Goal: Task Accomplishment & Management: Manage account settings

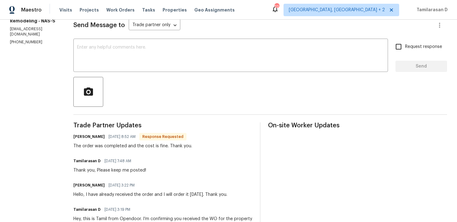
scroll to position [89, 0]
click at [145, 150] on div "Trade Partner Updates Mainor Pineda 08/19/2025 8:52 AM Response Requested The o…" at bounding box center [162, 186] width 179 height 126
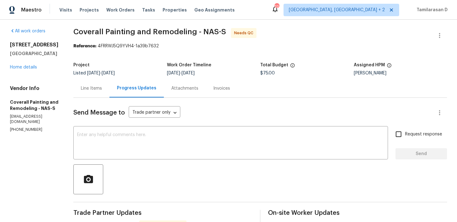
scroll to position [0, 0]
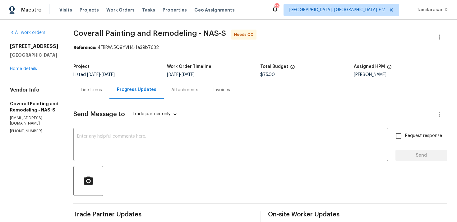
click at [102, 89] on div "Line Items" at bounding box center [91, 90] width 21 height 6
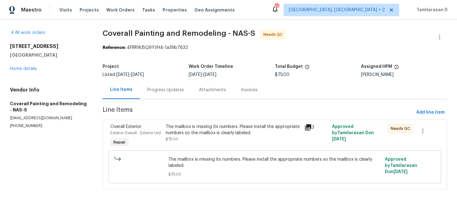
click at [169, 88] on div "Progress Updates" at bounding box center [165, 90] width 37 height 6
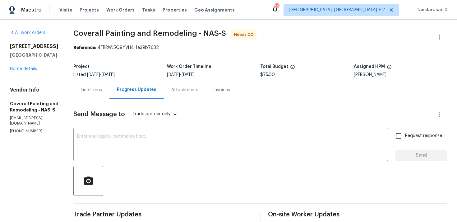
click at [440, 28] on div "All work orders 394 Cranklen Cir Clarksville, TN 37042 Home details Vendor Info…" at bounding box center [228, 183] width 457 height 327
click at [439, 33] on button "button" at bounding box center [439, 37] width 15 height 15
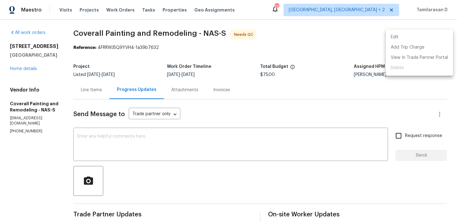
click at [396, 39] on li "Edit" at bounding box center [419, 37] width 67 height 10
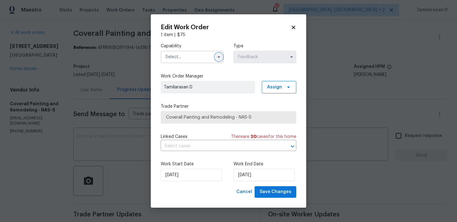
click at [220, 55] on icon "button" at bounding box center [218, 56] width 5 height 5
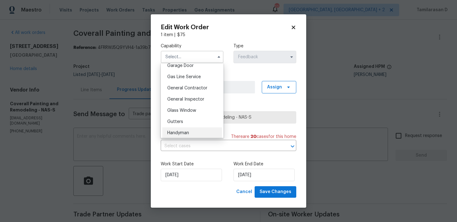
click at [177, 131] on span "Handyman" at bounding box center [178, 133] width 22 height 4
type input "Handyman"
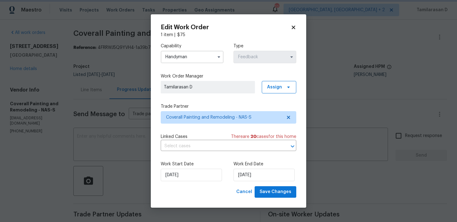
scroll to position [293, 0]
click at [242, 172] on input "20/08/2025" at bounding box center [264, 175] width 61 height 12
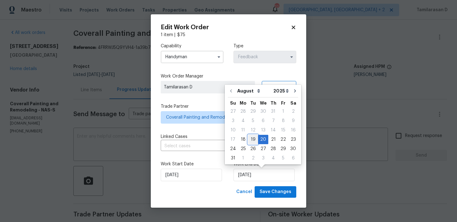
click at [251, 140] on div "19" at bounding box center [253, 139] width 10 height 9
type input "19/08/2025"
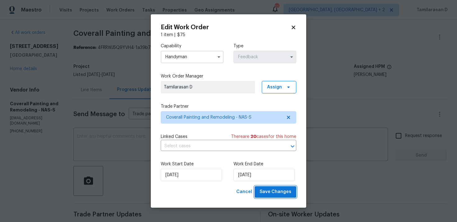
click at [281, 189] on span "Save Changes" at bounding box center [276, 192] width 32 height 8
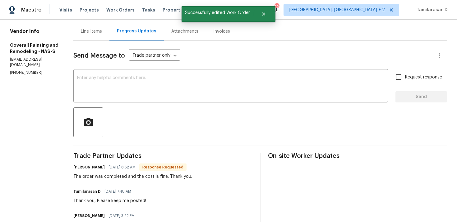
scroll to position [66, 0]
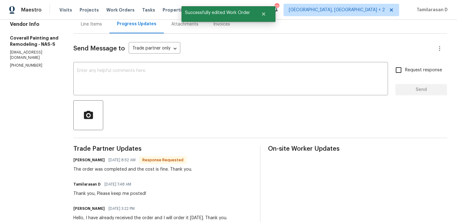
click at [127, 169] on div "The order was completed and the cost is fine. Thank you." at bounding box center [132, 169] width 119 height 6
copy div "The order was completed and the cost is fine. Thank you."
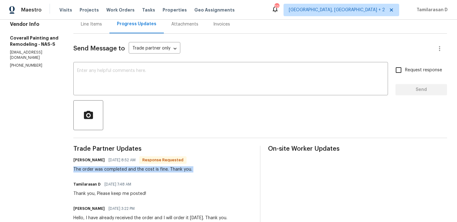
scroll to position [50, 0]
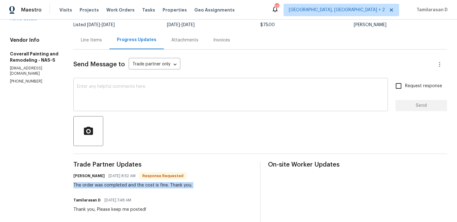
click at [123, 93] on textarea at bounding box center [230, 95] width 307 height 22
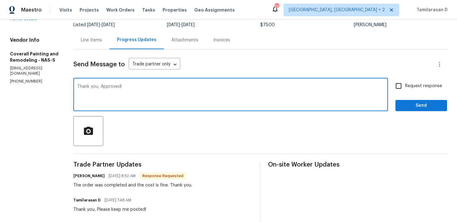
scroll to position [19, 0]
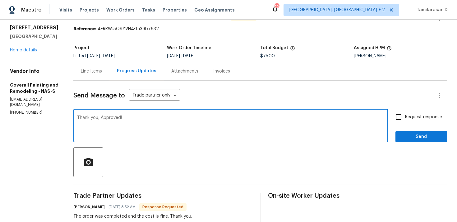
type textarea "Thank you, Approved!"
click at [405, 135] on span "Send" at bounding box center [422, 137] width 42 height 8
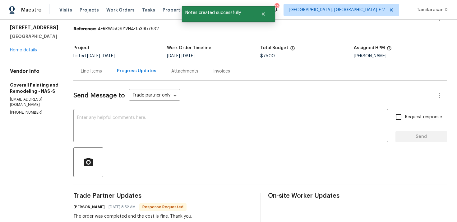
scroll to position [36, 0]
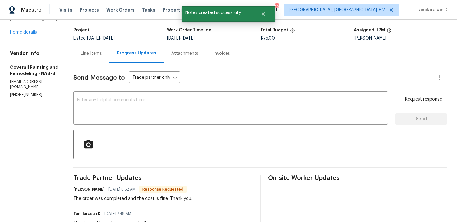
click at [140, 199] on div "The order was completed and the cost is fine. Thank you." at bounding box center [132, 198] width 119 height 6
copy div "The order was completed and the cost is fine. Thank you."
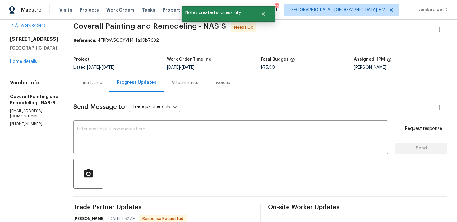
scroll to position [0, 0]
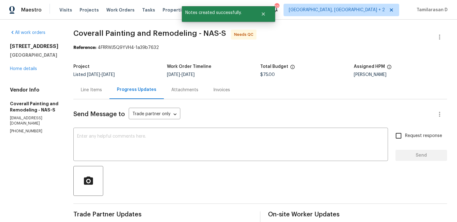
click at [102, 90] on div "Line Items" at bounding box center [91, 90] width 21 height 6
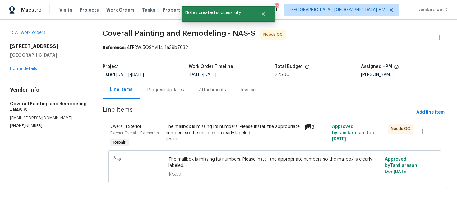
click at [183, 133] on div "The mailbox is missing its numbers. Please install the appropriate numbers so t…" at bounding box center [233, 129] width 135 height 12
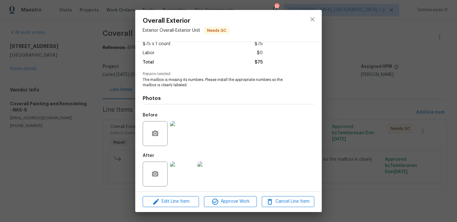
scroll to position [39, 0]
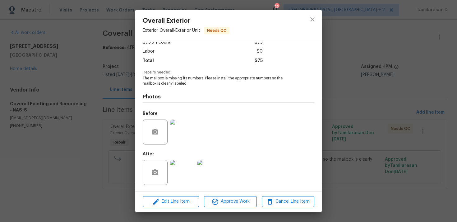
click at [182, 171] on img at bounding box center [182, 172] width 25 height 25
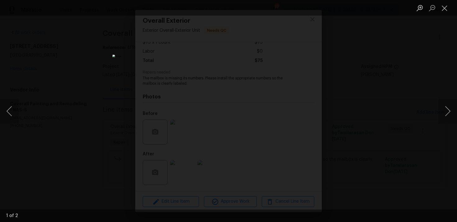
click at [109, 138] on div "Lightbox" at bounding box center [228, 111] width 457 height 222
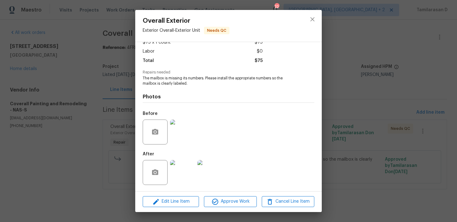
click at [115, 117] on div "Overall Exterior Exterior Overall - Exterior Unit Needs QC Vendor Coverall Pain…" at bounding box center [228, 111] width 457 height 222
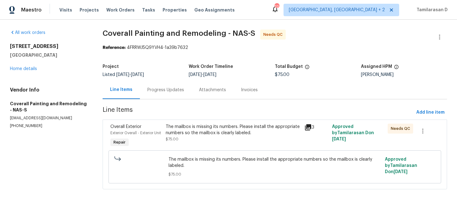
click at [152, 84] on div "Progress Updates" at bounding box center [166, 90] width 52 height 18
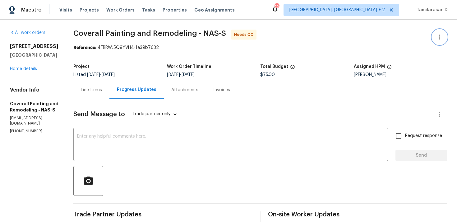
click at [439, 36] on icon "button" at bounding box center [439, 37] width 1 height 5
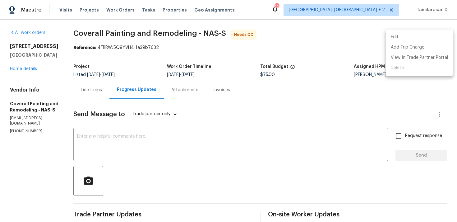
click at [417, 38] on li "Edit" at bounding box center [419, 37] width 67 height 10
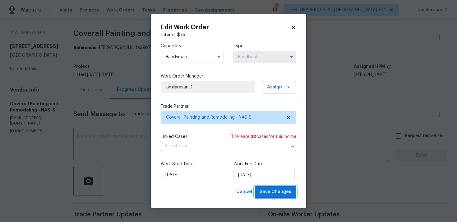
click at [268, 192] on span "Save Changes" at bounding box center [276, 192] width 32 height 8
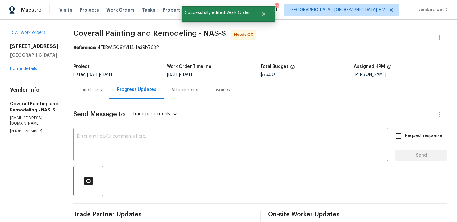
click at [102, 92] on div "Line Items" at bounding box center [91, 90] width 21 height 6
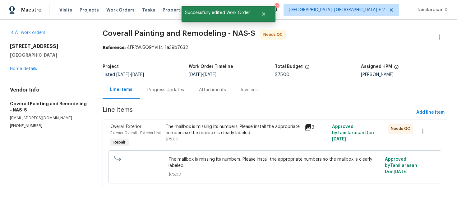
click at [209, 121] on div "Overall Exterior Exterior Overall - Exterior Unit Repair The mailbox is missing…" at bounding box center [275, 154] width 345 height 70
click at [209, 133] on div "The mailbox is missing its numbers. Please install the appropriate numbers so t…" at bounding box center [233, 129] width 135 height 12
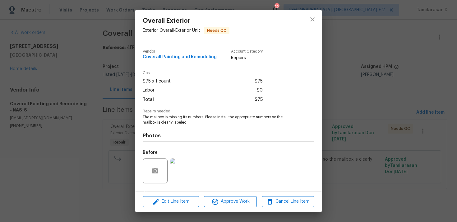
scroll to position [39, 0]
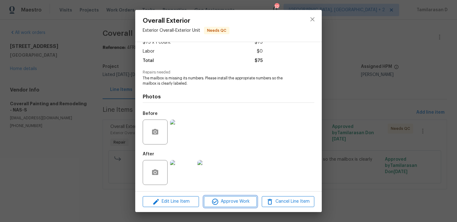
click at [234, 201] on span "Approve Work" at bounding box center [230, 201] width 49 height 8
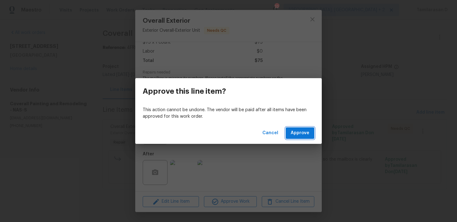
click at [301, 137] on button "Approve" at bounding box center [300, 133] width 29 height 12
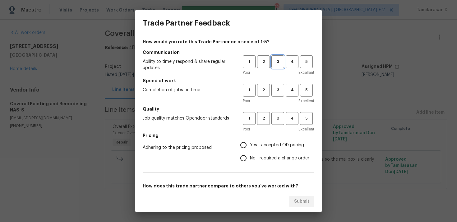
click at [278, 62] on span "3" at bounding box center [278, 61] width 12 height 7
click at [280, 86] on button "3" at bounding box center [277, 90] width 13 height 13
click at [278, 111] on h5 "Quality" at bounding box center [229, 109] width 172 height 6
click at [278, 118] on span "3" at bounding box center [278, 118] width 12 height 7
click at [241, 155] on input "No - required a change order" at bounding box center [243, 157] width 13 height 13
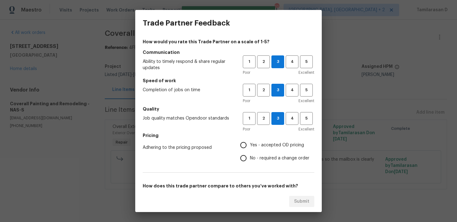
radio input "true"
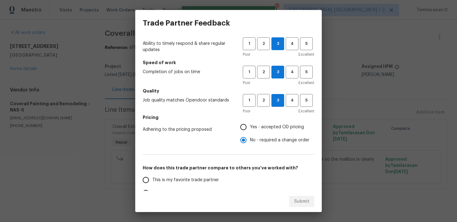
scroll to position [30, 0]
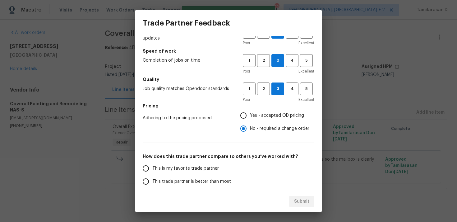
click at [247, 119] on input "Yes - accepted OD pricing" at bounding box center [243, 115] width 13 height 13
radio input "true"
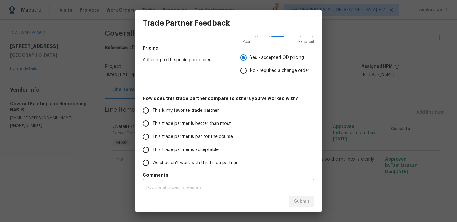
click at [152, 132] on input "This trade partner is par for the course" at bounding box center [145, 136] width 13 height 13
click at [295, 199] on span "Submit" at bounding box center [301, 201] width 15 height 8
radio input "true"
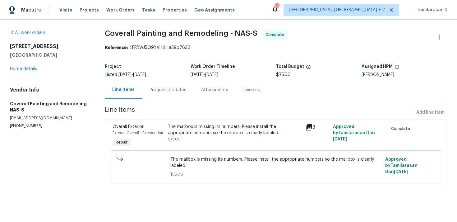
click at [153, 88] on div "Progress Updates" at bounding box center [168, 90] width 37 height 6
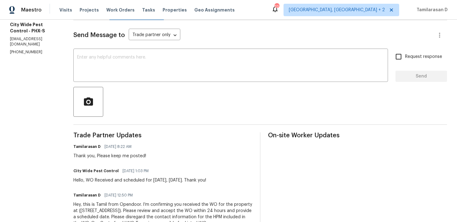
scroll to position [0, 0]
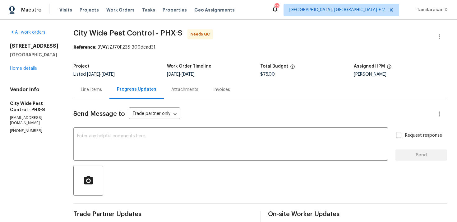
click at [30, 130] on p "(602) 944-0099" at bounding box center [34, 130] width 49 height 5
copy p "(602) 944-0099"
click at [127, 138] on textarea at bounding box center [230, 145] width 307 height 22
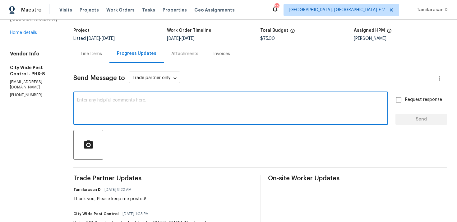
click at [108, 100] on textarea at bounding box center [230, 109] width 307 height 22
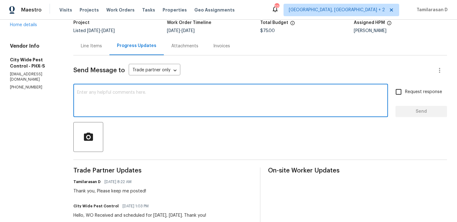
scroll to position [48, 0]
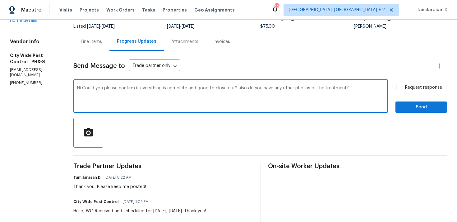
click at [116, 97] on textarea "Hi Could you please confirm if everything is complete and good to close out? al…" at bounding box center [230, 97] width 307 height 22
click at [80, 88] on textarea "Hi Could you please confirm if everything is complete and good to close out? al…" at bounding box center [230, 97] width 307 height 22
type textarea "Hi, Could you please confirm if everything is complete and good to close out? a…"
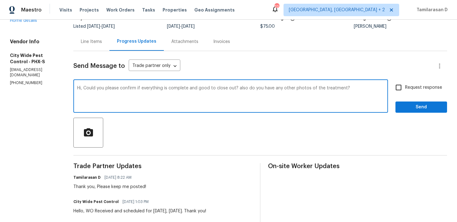
click at [146, 93] on textarea "Hi, Could you please confirm if everything is complete and good to close out? a…" at bounding box center [230, 97] width 307 height 22
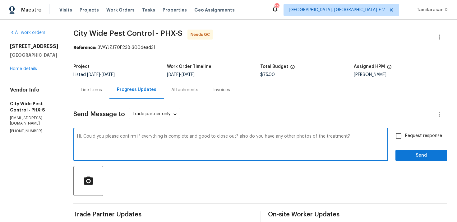
click at [93, 95] on div "Line Items" at bounding box center [91, 90] width 36 height 18
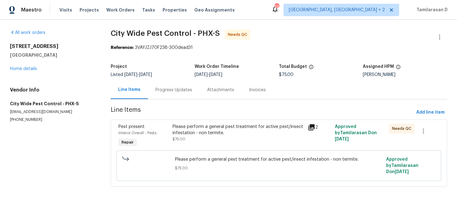
click at [174, 132] on div "Please perform a general pest treatment for active pest/insect infestation - no…" at bounding box center [239, 129] width 132 height 12
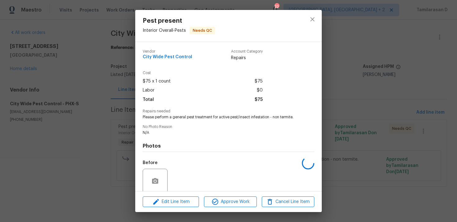
scroll to position [49, 0]
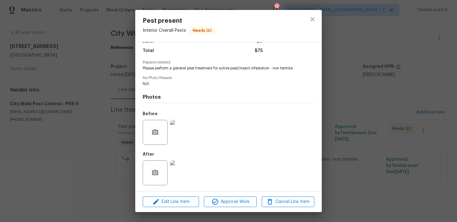
click at [184, 127] on img at bounding box center [182, 132] width 25 height 25
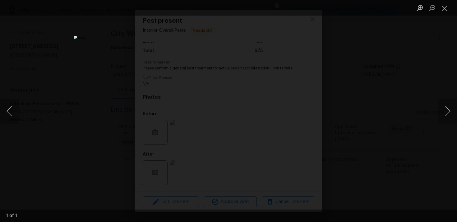
click at [93, 109] on div "Lightbox" at bounding box center [228, 111] width 457 height 222
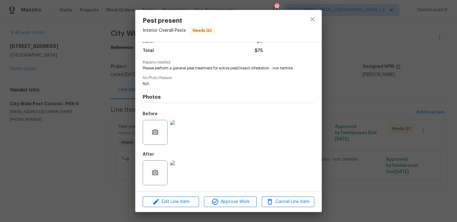
click at [179, 120] on img at bounding box center [182, 132] width 25 height 25
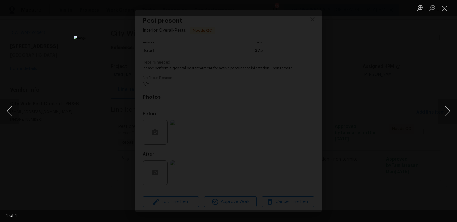
click at [107, 86] on div "Lightbox" at bounding box center [228, 111] width 457 height 222
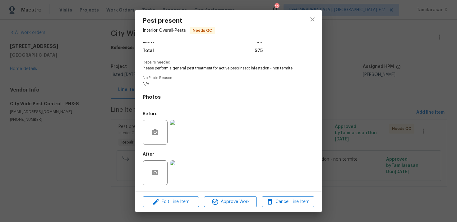
click at [130, 83] on div "Pest present Interior Overall - Pests Needs QC Vendor City Wide Pest Control Ac…" at bounding box center [228, 111] width 457 height 222
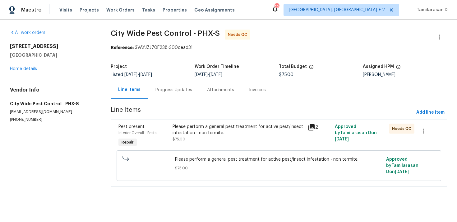
click at [167, 97] on div "Progress Updates" at bounding box center [174, 90] width 52 height 18
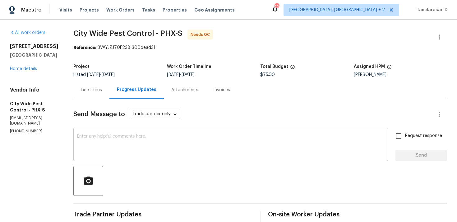
click at [106, 132] on div "x ​" at bounding box center [230, 145] width 315 height 32
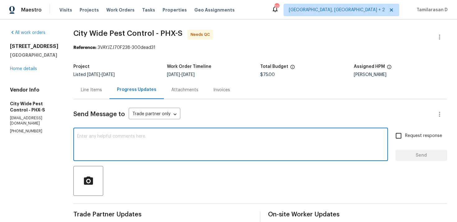
click at [180, 148] on textarea at bounding box center [230, 145] width 307 height 22
paste textarea "Hi, could you please confirm if everything is complete and good to close out? A…"
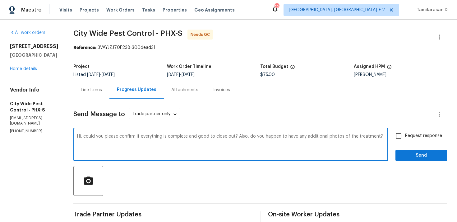
click at [269, 137] on textarea "Hi, could you please confirm if everything is complete and good to close out? A…" at bounding box center [230, 145] width 307 height 22
type textarea "Hi, could you please confirm if everything is complete and good to close out? A…"
click at [405, 139] on input "Request response" at bounding box center [398, 135] width 13 height 13
checkbox input "true"
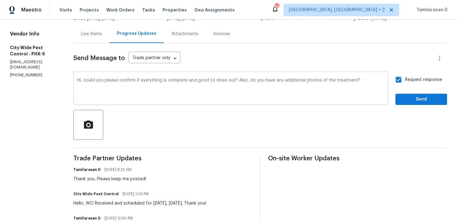
scroll to position [56, 0]
click at [419, 95] on span "Send" at bounding box center [422, 99] width 42 height 8
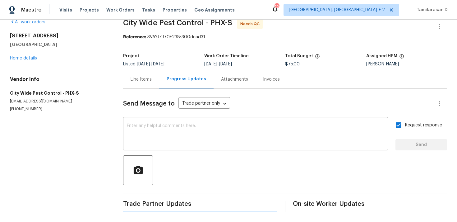
scroll to position [0, 0]
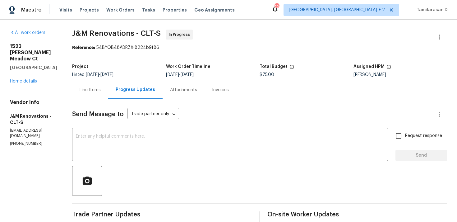
click at [25, 72] on div "[STREET_ADDRESS][PERSON_NAME] Home details" at bounding box center [33, 63] width 47 height 41
click at [25, 79] on link "Home details" at bounding box center [23, 81] width 27 height 4
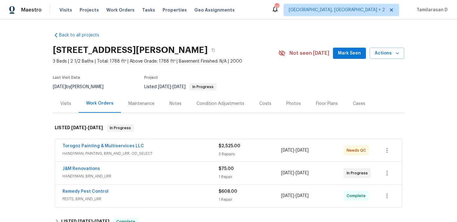
click at [94, 149] on span "Torogoz Painting & Multiservices LLC" at bounding box center [103, 146] width 81 height 6
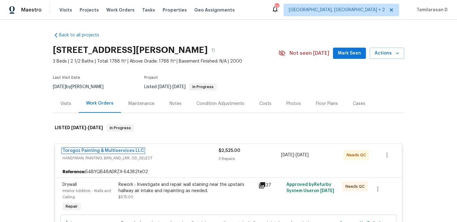
click at [95, 150] on link "Torogoz Painting & Multiservices LLC" at bounding box center [103, 150] width 81 height 4
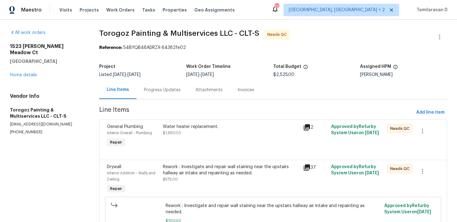
click at [155, 89] on div "Progress Updates" at bounding box center [162, 90] width 37 height 6
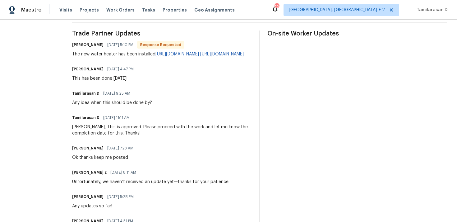
scroll to position [180, 0]
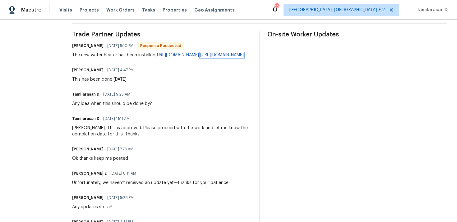
click at [200, 57] on link "https://drive.google.com/open?id=1oeOMHBdgSNNlgnBuvqUhNSOCIMy0gnMS&amp;usp=driv…" at bounding box center [222, 55] width 44 height 4
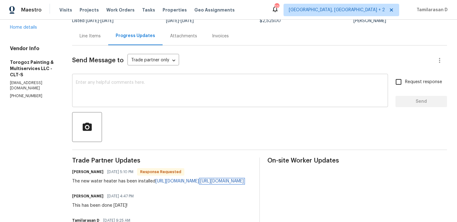
scroll to position [45, 0]
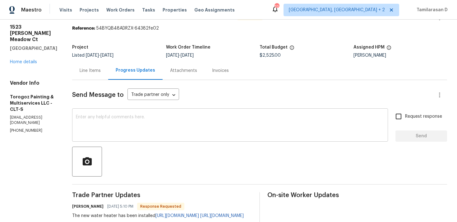
scroll to position [16, 0]
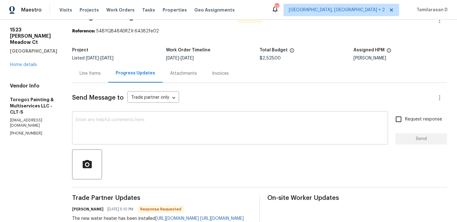
click at [131, 130] on textarea at bounding box center [230, 129] width 308 height 22
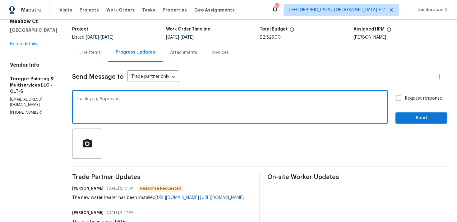
scroll to position [44, 0]
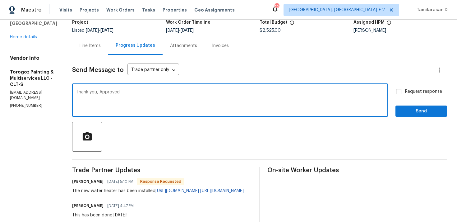
type textarea "Thank you, Approved!"
click at [421, 109] on span "Send" at bounding box center [422, 111] width 42 height 8
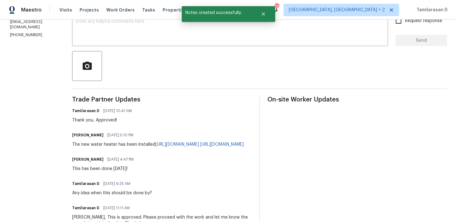
scroll to position [150, 0]
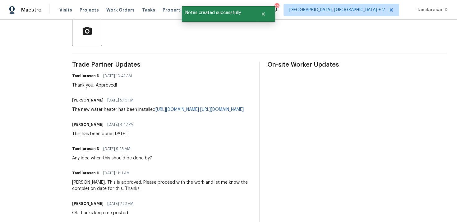
click at [95, 137] on div "This has been done today!" at bounding box center [104, 134] width 65 height 6
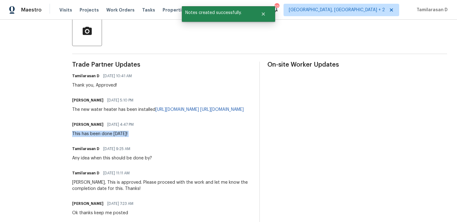
copy div "This has been done today!"
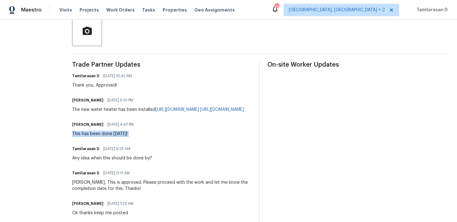
scroll to position [107, 0]
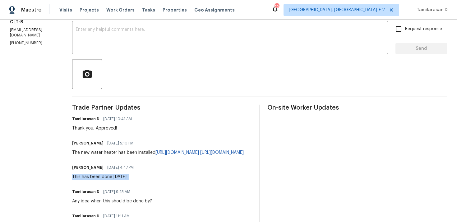
click at [110, 149] on div "The new water heater has been installed https://drive.google.com/file/d/1A5msiC…" at bounding box center [158, 152] width 172 height 6
click at [109, 152] on div "The new water heater has been installed https://drive.google.com/file/d/1A5msiC…" at bounding box center [158, 152] width 172 height 6
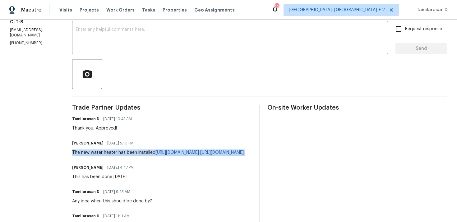
click at [109, 152] on div "The new water heater has been installed https://drive.google.com/file/d/1A5msiC…" at bounding box center [158, 152] width 172 height 6
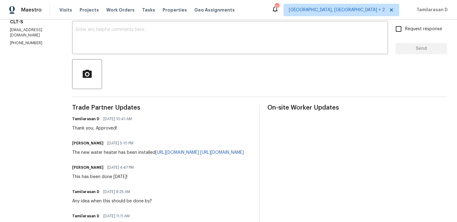
drag, startPoint x: 88, startPoint y: 151, endPoint x: 242, endPoint y: 177, distance: 156.4
copy div "The new water heater has been installed https://drive.google.com/file/d/1A5msiC…"
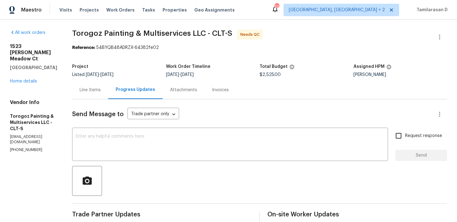
click at [100, 93] on div "Line Items" at bounding box center [90, 90] width 21 height 6
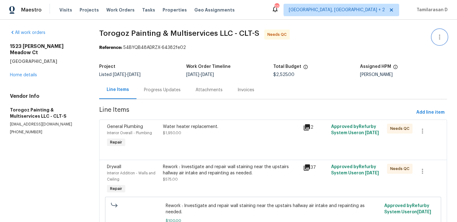
click at [439, 38] on icon "button" at bounding box center [439, 36] width 7 height 7
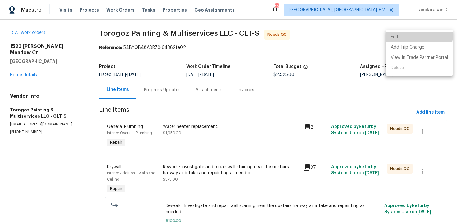
click at [411, 35] on li "Edit" at bounding box center [419, 37] width 67 height 10
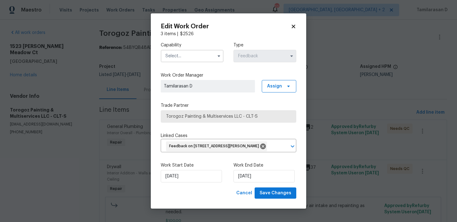
click at [199, 53] on input "text" at bounding box center [192, 56] width 63 height 12
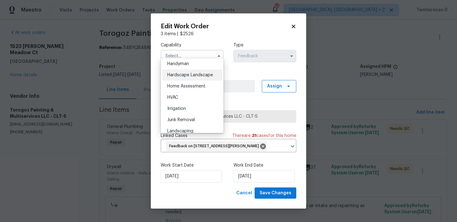
scroll to position [338, 0]
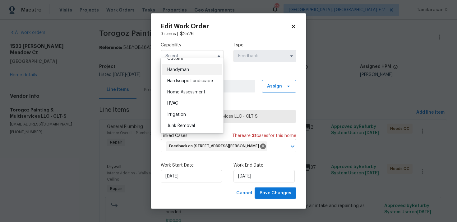
click at [176, 70] on span "Handyman" at bounding box center [178, 69] width 22 height 4
type input "Handyman"
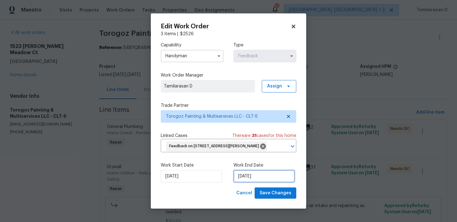
click at [248, 182] on input "30/07/2025" at bounding box center [264, 176] width 61 height 12
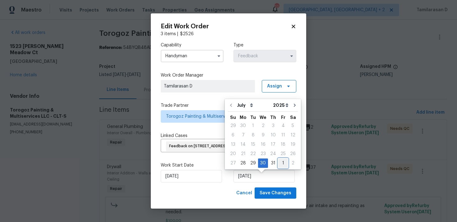
click at [283, 164] on div "1" at bounding box center [283, 163] width 10 height 9
type input "01/08/2025"
select select "7"
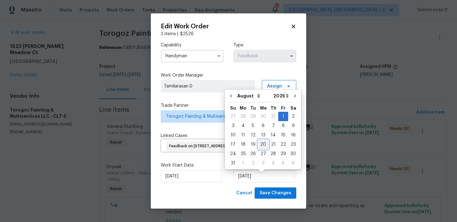
click at [261, 145] on div "20" at bounding box center [263, 144] width 10 height 9
type input "20/08/2025"
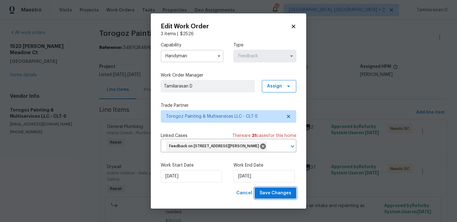
click at [277, 195] on span "Save Changes" at bounding box center [276, 193] width 32 height 8
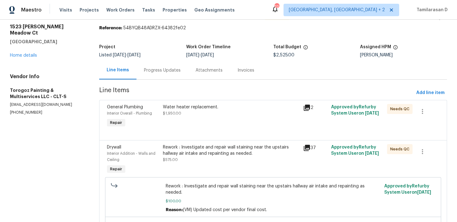
scroll to position [0, 0]
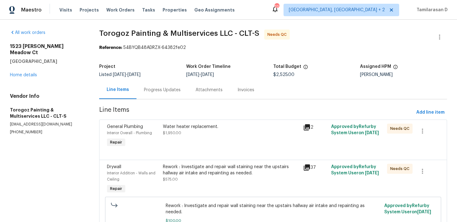
click at [176, 153] on div at bounding box center [273, 151] width 332 height 7
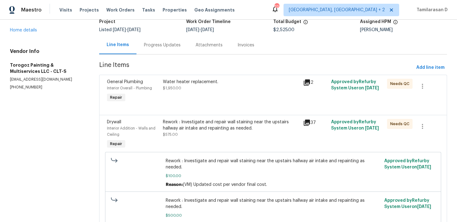
scroll to position [46, 0]
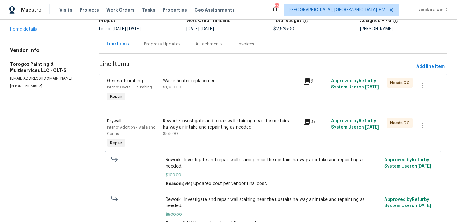
click at [193, 99] on div "Water heater replacement. $1,950.00" at bounding box center [231, 90] width 140 height 29
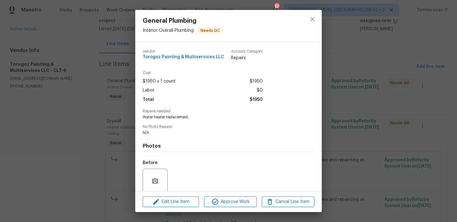
scroll to position [49, 0]
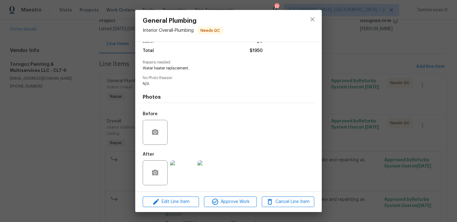
click at [178, 169] on img at bounding box center [182, 172] width 25 height 25
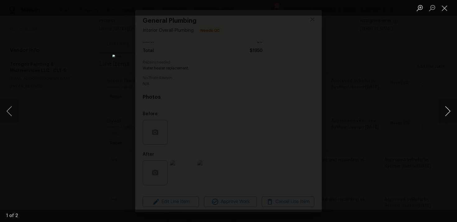
click at [447, 109] on button "Next image" at bounding box center [447, 111] width 19 height 25
click at [398, 120] on div "Lightbox" at bounding box center [228, 111] width 457 height 222
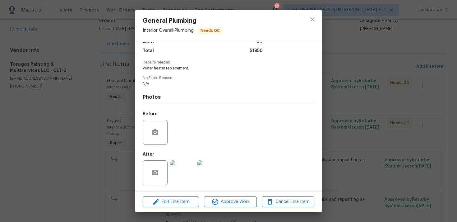
click at [133, 115] on div "General Plumbing Interior Overall - Plumbing Needs QC Vendor Torogoz Painting &…" at bounding box center [228, 111] width 457 height 222
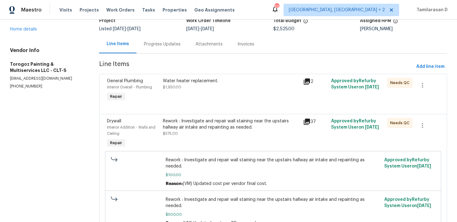
click at [194, 132] on div "Rework : Investigate and repair wall staining near the upstairs hallway air int…" at bounding box center [231, 127] width 136 height 19
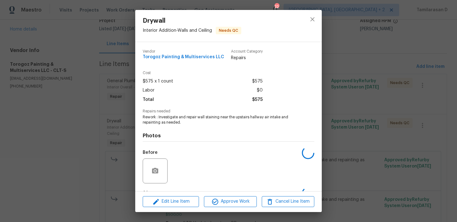
scroll to position [39, 0]
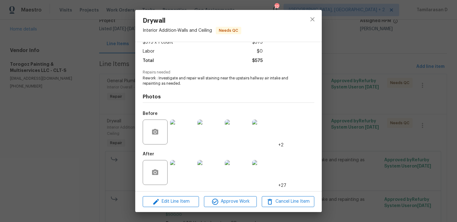
click at [180, 171] on img at bounding box center [182, 172] width 25 height 25
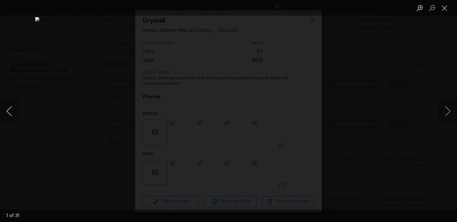
click at [12, 109] on button "Previous image" at bounding box center [9, 111] width 19 height 25
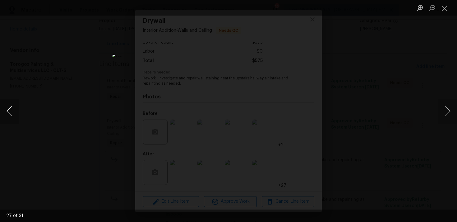
click at [12, 109] on button "Previous image" at bounding box center [9, 111] width 19 height 25
click at [8, 108] on button "Previous image" at bounding box center [9, 111] width 19 height 25
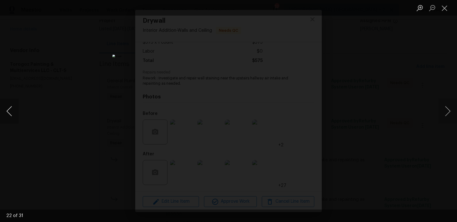
click at [8, 108] on button "Previous image" at bounding box center [9, 111] width 19 height 25
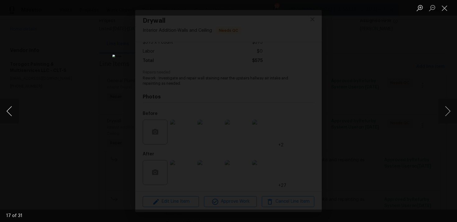
click at [8, 108] on button "Previous image" at bounding box center [9, 111] width 19 height 25
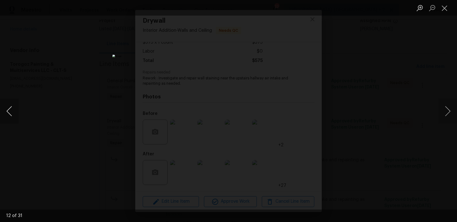
click at [8, 108] on button "Previous image" at bounding box center [9, 111] width 19 height 25
click at [9, 108] on button "Previous image" at bounding box center [9, 111] width 19 height 25
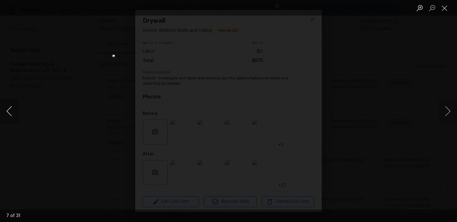
click at [9, 108] on button "Previous image" at bounding box center [9, 111] width 19 height 25
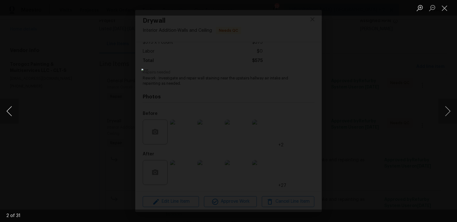
click at [9, 108] on button "Previous image" at bounding box center [9, 111] width 19 height 25
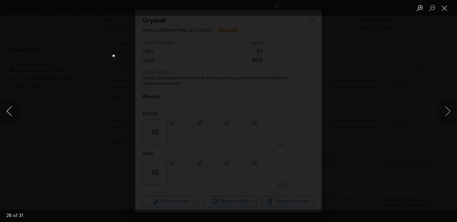
click at [9, 108] on button "Previous image" at bounding box center [9, 111] width 19 height 25
click at [9, 109] on button "Previous image" at bounding box center [9, 111] width 19 height 25
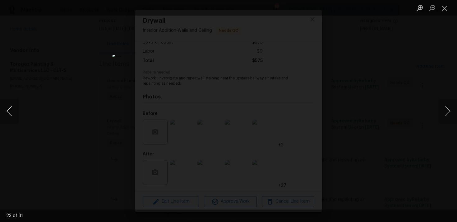
click at [9, 112] on button "Previous image" at bounding box center [9, 111] width 19 height 25
click at [7, 112] on button "Previous image" at bounding box center [9, 111] width 19 height 25
click at [7, 111] on button "Previous image" at bounding box center [9, 111] width 19 height 25
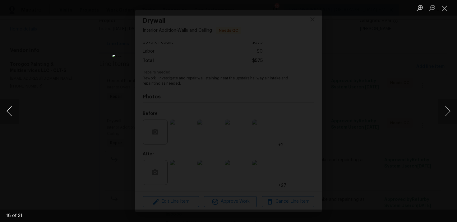
click at [7, 111] on button "Previous image" at bounding box center [9, 111] width 19 height 25
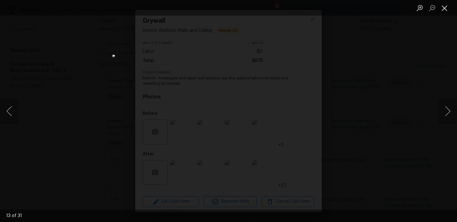
click at [442, 6] on button "Close lightbox" at bounding box center [444, 7] width 12 height 11
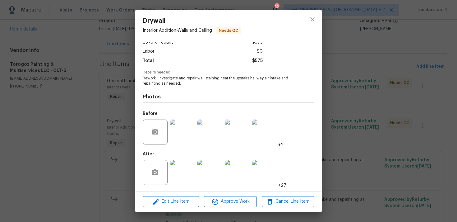
scroll to position [0, 0]
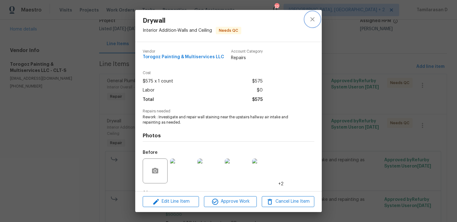
click at [310, 20] on icon "close" at bounding box center [312, 19] width 7 height 7
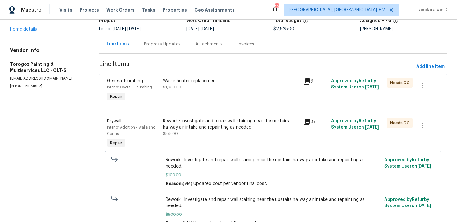
click at [169, 44] on div "Progress Updates" at bounding box center [162, 44] width 37 height 6
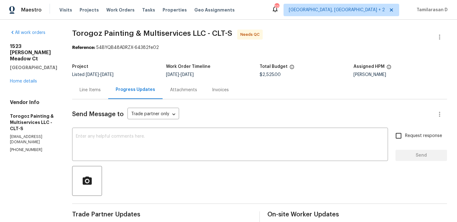
click at [101, 92] on div "Line Items" at bounding box center [90, 90] width 21 height 6
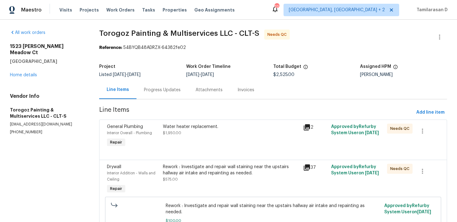
click at [202, 135] on div "Water heater replacement. $1,950.00" at bounding box center [231, 129] width 136 height 12
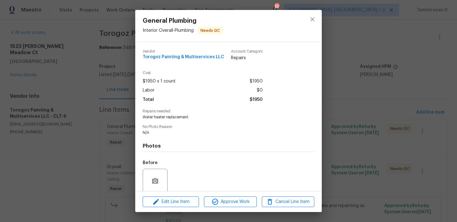
scroll to position [49, 0]
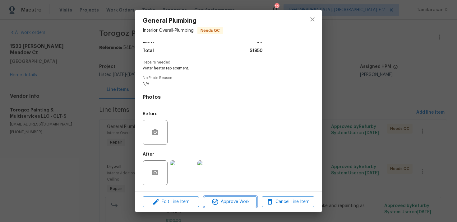
click at [224, 199] on span "Approve Work" at bounding box center [230, 202] width 49 height 8
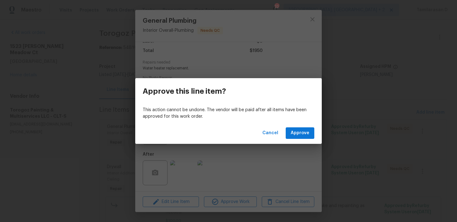
click at [264, 141] on div "Cancel Approve" at bounding box center [228, 132] width 187 height 21
click at [269, 133] on span "Cancel" at bounding box center [270, 133] width 16 height 8
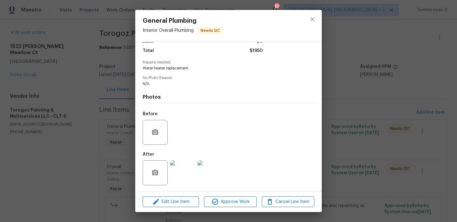
click at [114, 121] on div "General Plumbing Interior Overall - Plumbing Needs QC Vendor Torogoz Painting &…" at bounding box center [228, 111] width 457 height 222
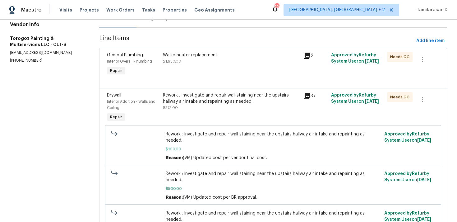
scroll to position [120, 0]
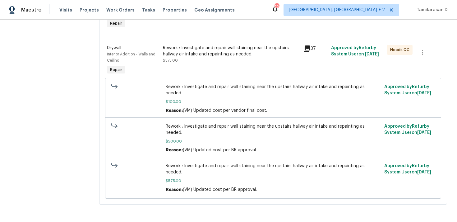
click at [211, 57] on div "Rework : Investigate and repair wall staining near the upstairs hallway air int…" at bounding box center [231, 54] width 136 height 19
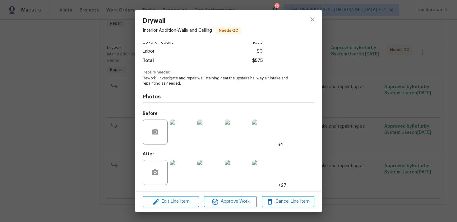
scroll to position [0, 0]
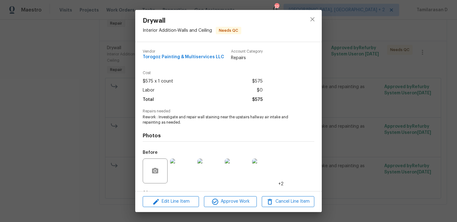
click at [119, 135] on div "Drywall Interior Addition - Walls and Ceiling Needs QC Vendor Torogoz Painting …" at bounding box center [228, 111] width 457 height 222
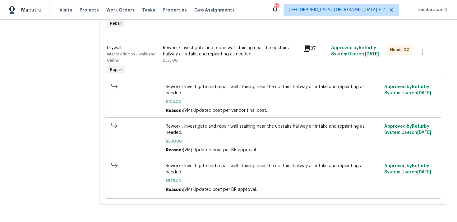
scroll to position [26, 0]
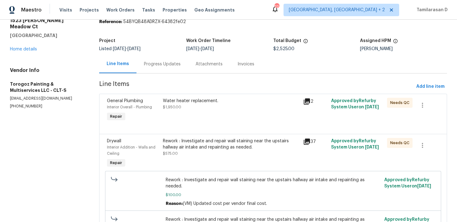
click at [202, 117] on div "Water heater replacement. $1,950.00" at bounding box center [231, 110] width 140 height 29
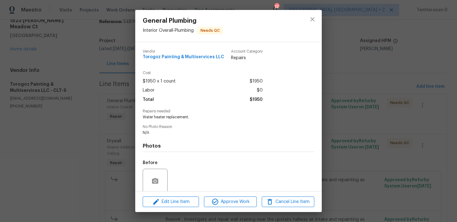
scroll to position [49, 0]
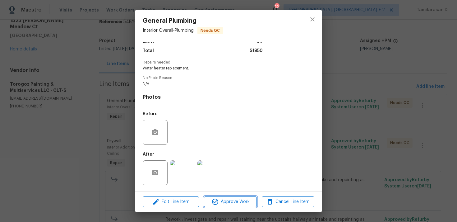
click at [227, 199] on span "Approve Work" at bounding box center [230, 202] width 49 height 8
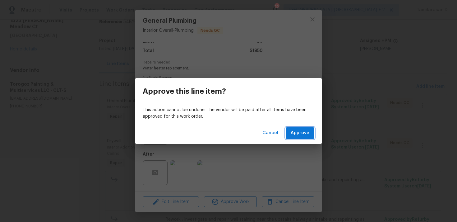
click at [304, 134] on span "Approve" at bounding box center [300, 133] width 19 height 8
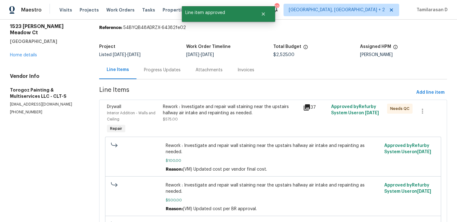
scroll to position [0, 0]
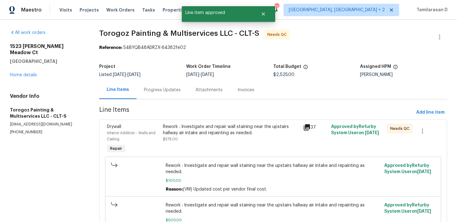
click at [166, 91] on div "Progress Updates" at bounding box center [162, 90] width 37 height 6
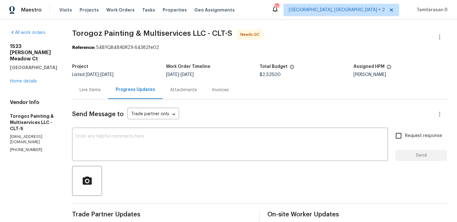
click at [106, 86] on div "Line Items" at bounding box center [90, 90] width 36 height 18
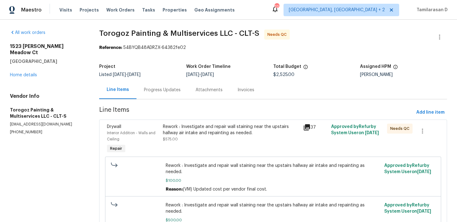
click at [220, 133] on div "Rework : Investigate and repair wall staining near the upstairs hallway air int…" at bounding box center [231, 129] width 136 height 12
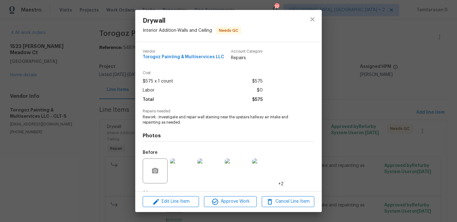
scroll to position [39, 0]
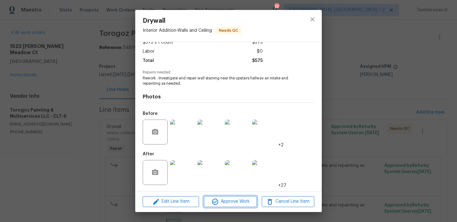
click at [233, 201] on span "Approve Work" at bounding box center [230, 201] width 49 height 8
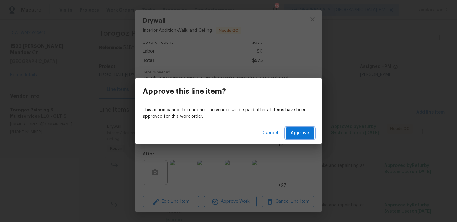
click at [300, 132] on span "Approve" at bounding box center [300, 133] width 19 height 8
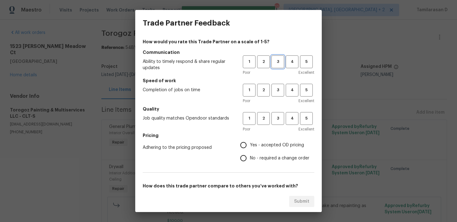
click at [275, 60] on span "3" at bounding box center [278, 61] width 12 height 7
click at [275, 83] on h5 "Speed of work" at bounding box center [229, 80] width 172 height 6
click at [276, 89] on span "3" at bounding box center [278, 89] width 12 height 7
click at [279, 117] on span "3" at bounding box center [278, 118] width 12 height 7
click at [245, 155] on input "No - required a change order" at bounding box center [243, 157] width 13 height 13
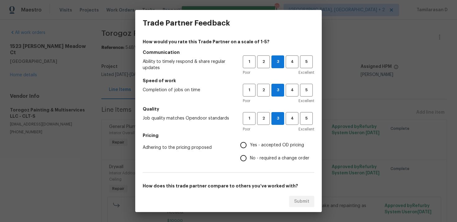
radio input "true"
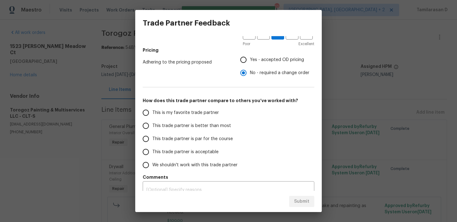
scroll to position [94, 0]
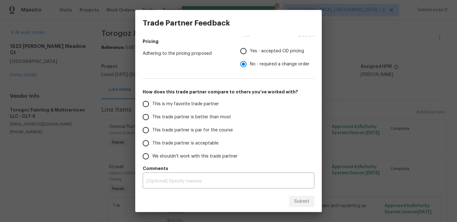
click at [157, 123] on label "This trade partner is par for the course" at bounding box center [188, 129] width 98 height 13
click at [152, 123] on input "This trade partner is par for the course" at bounding box center [145, 129] width 13 height 13
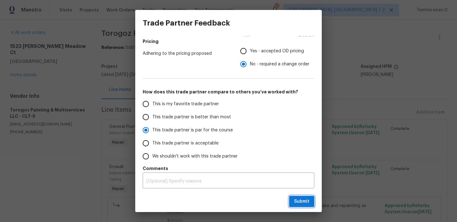
click at [296, 197] on button "Submit" at bounding box center [301, 202] width 25 height 12
radio input "true"
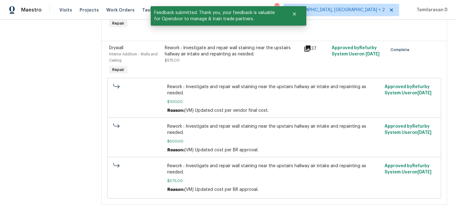
scroll to position [0, 0]
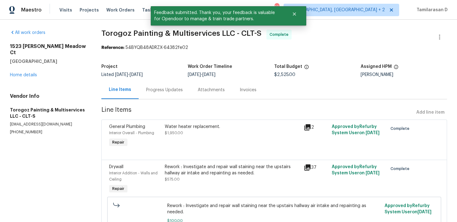
click at [144, 86] on div "Progress Updates" at bounding box center [165, 90] width 52 height 18
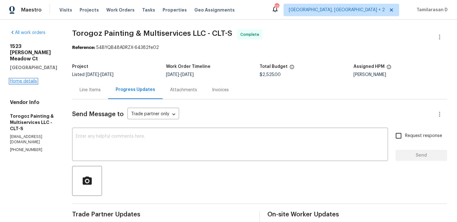
click at [26, 79] on link "Home details" at bounding box center [23, 81] width 27 height 4
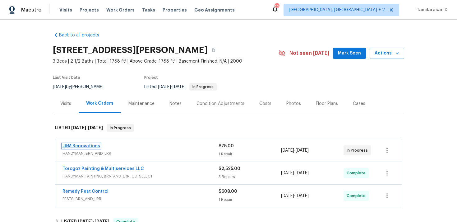
click at [83, 145] on link "J&M Renovations" at bounding box center [82, 146] width 38 height 4
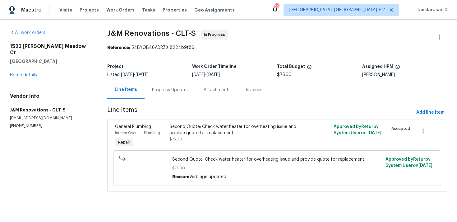
click at [160, 92] on div "Progress Updates" at bounding box center [170, 90] width 37 height 6
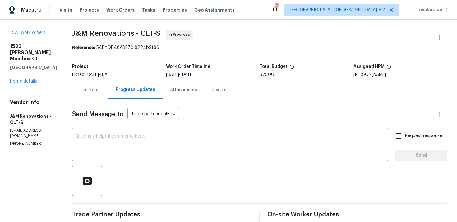
click at [93, 84] on div "Line Items" at bounding box center [90, 90] width 36 height 18
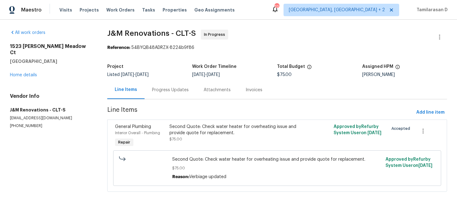
click at [208, 135] on div "Second Quote: Check water heater for overheating issue and provide quote for re…" at bounding box center [235, 129] width 133 height 12
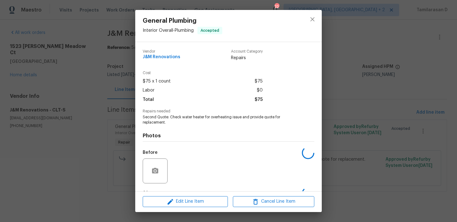
scroll to position [39, 0]
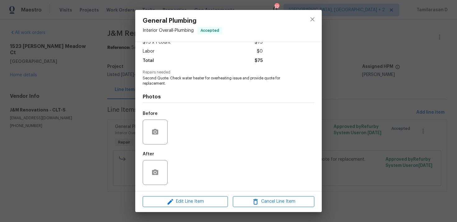
click at [92, 159] on div "General Plumbing Interior Overall - Plumbing Accepted Vendor J&M Renovations Ac…" at bounding box center [228, 111] width 457 height 222
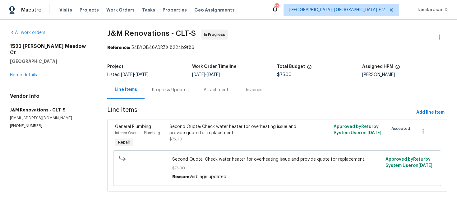
click at [26, 123] on p "(704) 754-1411" at bounding box center [51, 125] width 82 height 5
copy p "(704) 754-1411"
click at [176, 125] on div "Second Quote: Check water heater for overheating issue and provide quote for re…" at bounding box center [235, 129] width 133 height 12
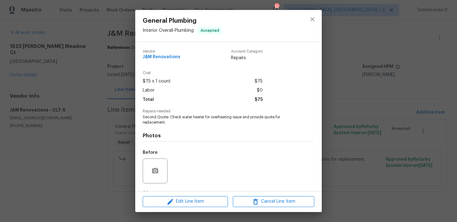
click at [105, 100] on div "General Plumbing Interior Overall - Plumbing Accepted Vendor J&M Renovations Ac…" at bounding box center [228, 111] width 457 height 222
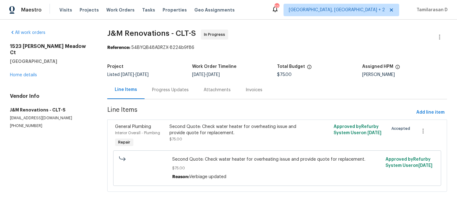
click at [23, 123] on p "(704) 754-1411" at bounding box center [51, 125] width 82 height 5
click at [147, 85] on div "Progress Updates" at bounding box center [171, 90] width 52 height 18
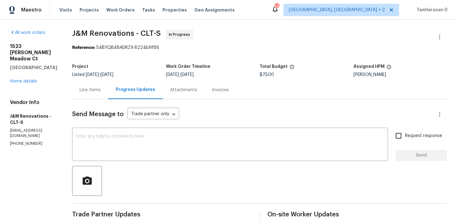
click at [22, 141] on p "(704) 754-1411" at bounding box center [33, 143] width 47 height 5
copy p "(704) 754-1411"
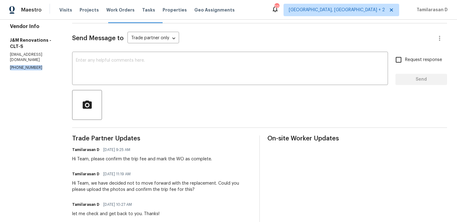
scroll to position [68, 0]
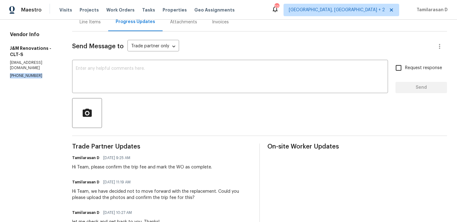
click at [112, 196] on div "Hi Team, we have decided not to move forward with the replacement. Could you pl…" at bounding box center [162, 194] width 180 height 12
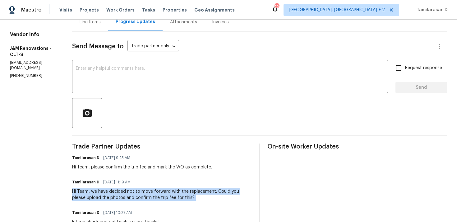
copy div "Hi Team, we have decided not to move forward with the replacement. Could you pl…"
click at [122, 193] on div "Hi Team, we have decided not to move forward with the replacement. Could you pl…" at bounding box center [162, 194] width 180 height 12
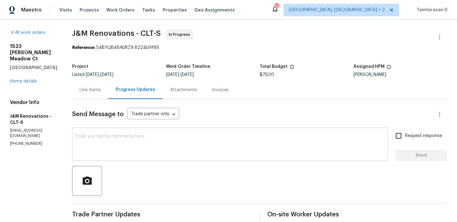
scroll to position [42, 0]
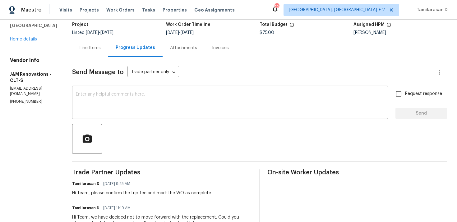
click at [115, 118] on div "x ​" at bounding box center [230, 103] width 316 height 32
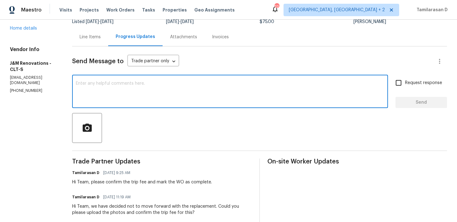
scroll to position [53, 0]
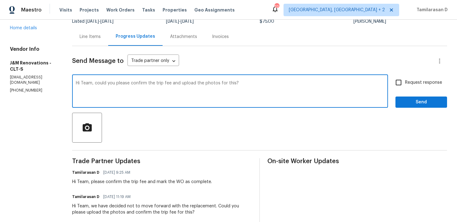
type textarea "Hi Team, could you please confirm the trip fee and upload the photos for this?"
click at [413, 82] on span "Request response" at bounding box center [423, 82] width 37 height 7
click at [405, 82] on input "Request response" at bounding box center [398, 82] width 13 height 13
checkbox input "true"
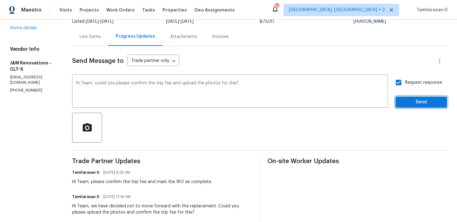
click at [419, 104] on span "Send" at bounding box center [422, 102] width 42 height 8
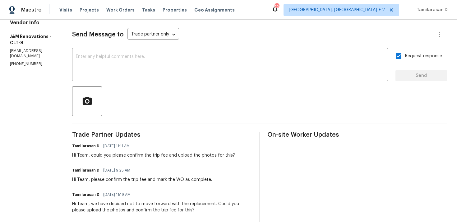
scroll to position [0, 0]
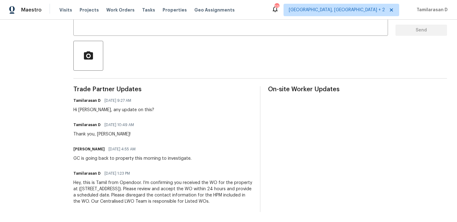
scroll to position [131, 0]
click at [146, 158] on div "Trade Partner Updates Tamilarasan D [DATE] 9:27 AM Hi [PERSON_NAME], any update…" at bounding box center [162, 149] width 179 height 126
click at [138, 157] on div "Trade Partner Updates Tamilarasan D [DATE] 9:27 AM Hi [PERSON_NAME], any update…" at bounding box center [162, 149] width 179 height 126
click at [135, 158] on div "Trade Partner Updates Tamilarasan D [DATE] 9:27 AM Hi [PERSON_NAME], any update…" at bounding box center [162, 149] width 179 height 126
click at [160, 155] on div "GC is going back to property this morning to investigate." at bounding box center [132, 158] width 118 height 6
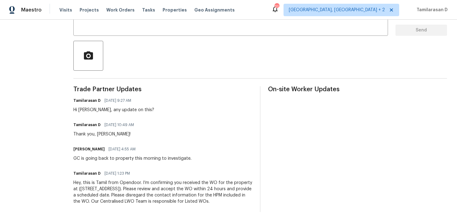
click at [160, 155] on div "GC is going back to property this morning to investigate." at bounding box center [132, 158] width 118 height 6
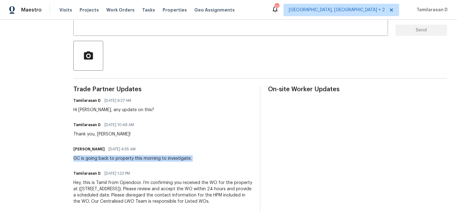
scroll to position [0, 0]
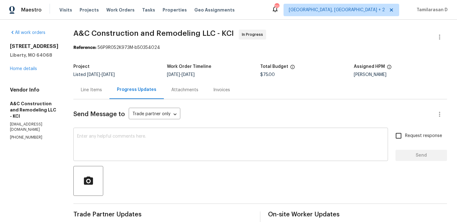
click at [115, 159] on div "x ​" at bounding box center [230, 145] width 315 height 32
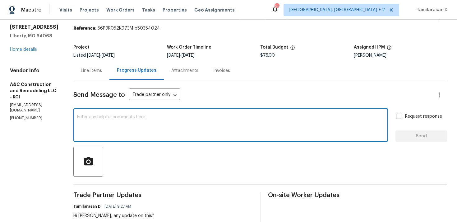
scroll to position [59, 0]
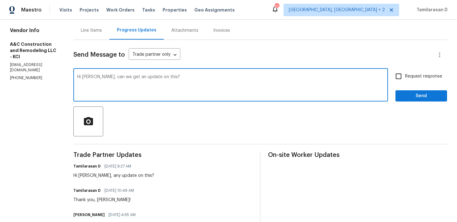
type textarea "Hi [PERSON_NAME], can we get an update on this?"
click at [399, 79] on input "Request response" at bounding box center [398, 76] width 13 height 13
checkbox input "true"
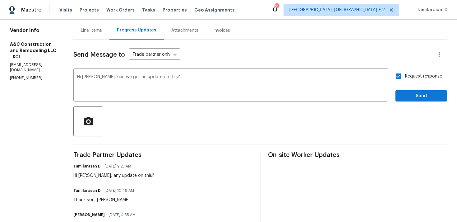
scroll to position [80, 0]
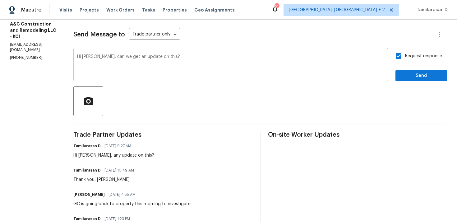
click at [126, 54] on div "Hi [PERSON_NAME], can we get an update on this? x ​" at bounding box center [230, 65] width 315 height 32
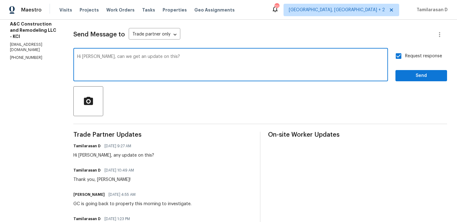
click at [124, 56] on textarea "Hi [PERSON_NAME], can we get an update on this?" at bounding box center [230, 65] width 307 height 22
type textarea "Hi [PERSON_NAME], can i get an update on this?"
click at [411, 73] on span "Send" at bounding box center [422, 76] width 42 height 8
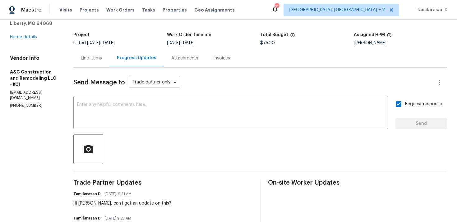
scroll to position [0, 0]
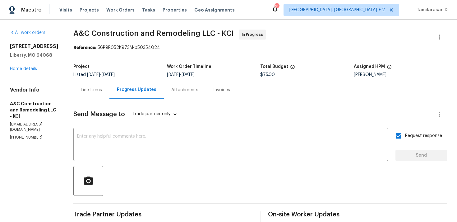
click at [99, 88] on div "Line Items" at bounding box center [91, 90] width 21 height 6
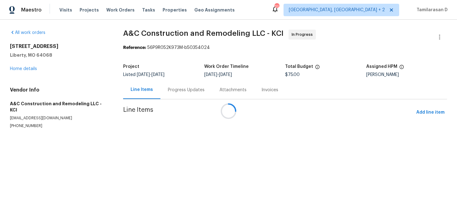
click at [212, 94] on div "Attachments" at bounding box center [233, 90] width 42 height 18
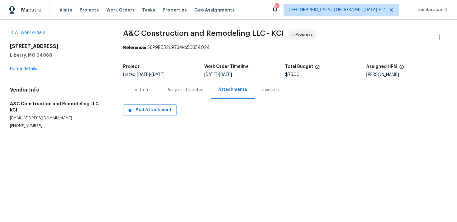
click at [173, 89] on div "Progress Updates" at bounding box center [185, 90] width 37 height 6
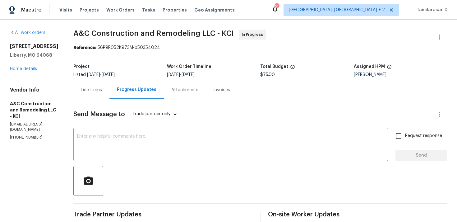
click at [30, 122] on div "Vendor Info A&C Construction and Remodeling LLC - KCI [EMAIL_ADDRESS][DOMAIN_NA…" at bounding box center [34, 113] width 49 height 53
copy p "[PHONE_NUMBER]"
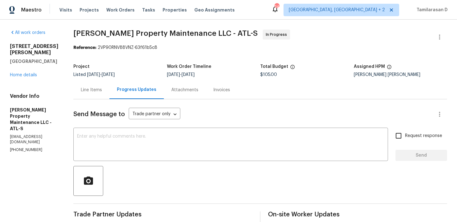
click at [150, 68] on div "Project" at bounding box center [120, 68] width 94 height 8
click at [90, 89] on div "Line Items" at bounding box center [91, 90] width 21 height 6
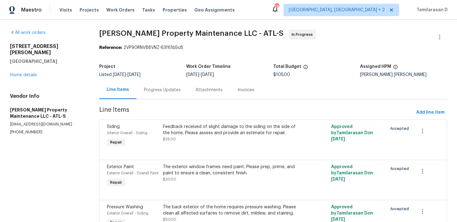
click at [148, 90] on div "Progress Updates" at bounding box center [162, 90] width 37 height 6
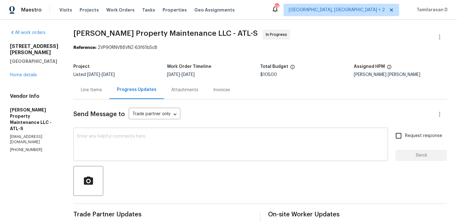
click at [121, 153] on textarea at bounding box center [230, 145] width 307 height 22
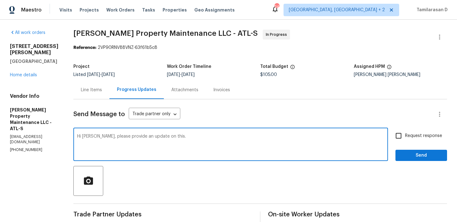
type textarea "Hi [PERSON_NAME], please provide an update on this."
click at [400, 135] on input "Request response" at bounding box center [398, 135] width 13 height 13
checkbox input "true"
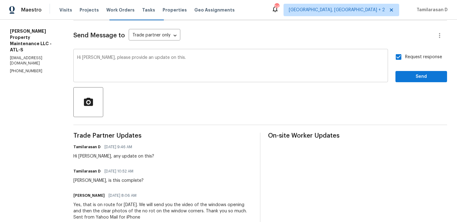
scroll to position [60, 0]
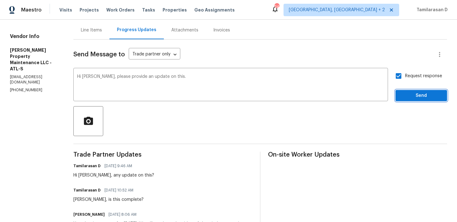
click at [407, 93] on span "Send" at bounding box center [422, 96] width 42 height 8
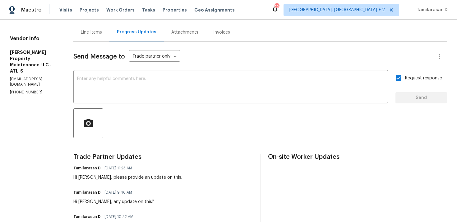
scroll to position [0, 0]
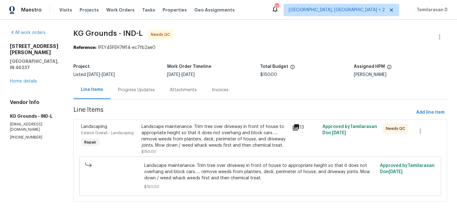
click at [142, 96] on div "Progress Updates" at bounding box center [137, 90] width 52 height 18
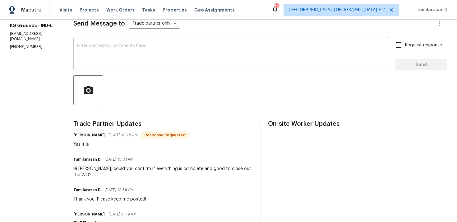
scroll to position [91, 0]
click at [151, 166] on div "Hi Kyle, could you confirm if everything is complete and good to close out the …" at bounding box center [162, 171] width 179 height 12
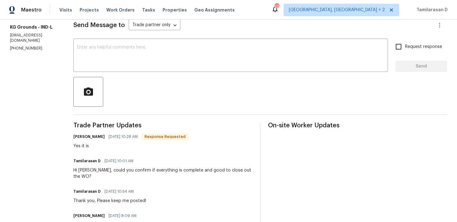
scroll to position [0, 0]
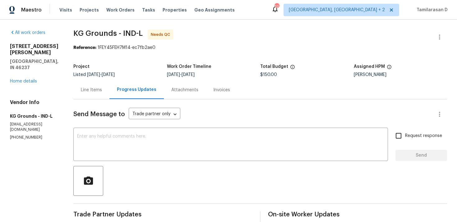
click at [93, 91] on div "Line Items" at bounding box center [91, 90] width 21 height 6
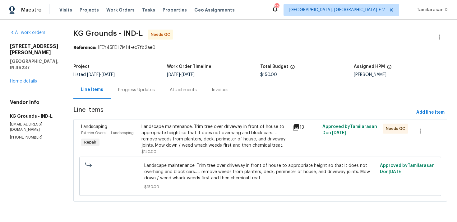
click at [131, 93] on div "Progress Updates" at bounding box center [137, 90] width 52 height 18
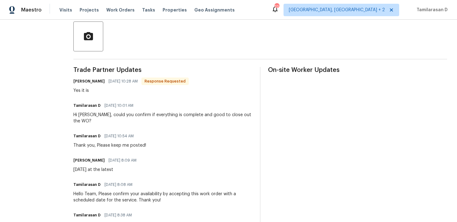
scroll to position [148, 0]
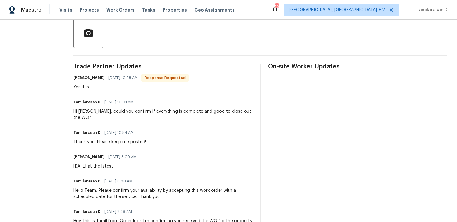
click at [98, 87] on div "Yes it is" at bounding box center [130, 87] width 115 height 6
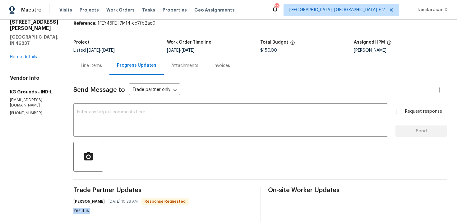
scroll to position [0, 0]
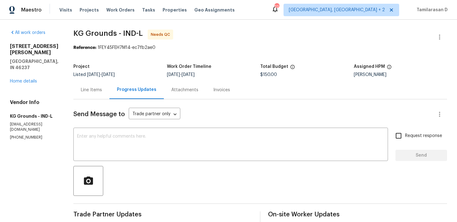
click at [96, 88] on div "Line Items" at bounding box center [91, 90] width 21 height 6
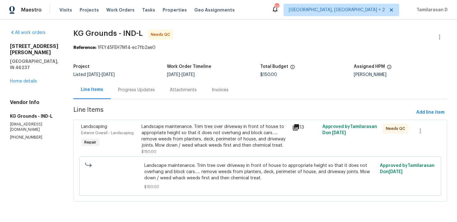
click at [128, 89] on div "Progress Updates" at bounding box center [136, 90] width 37 height 6
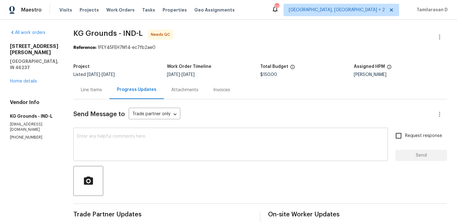
click at [114, 141] on textarea at bounding box center [230, 145] width 307 height 22
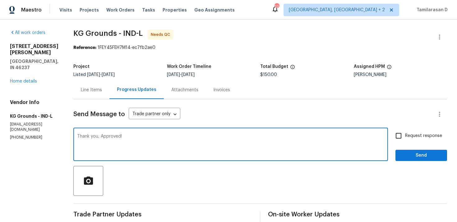
type textarea "Thank you, Approved!"
click at [418, 158] on span "Send" at bounding box center [422, 155] width 42 height 8
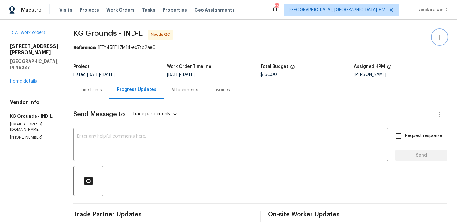
click at [442, 34] on icon "button" at bounding box center [439, 36] width 7 height 7
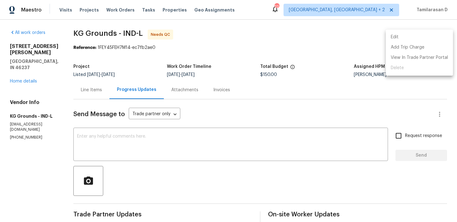
click at [406, 36] on li "Edit" at bounding box center [419, 37] width 67 height 10
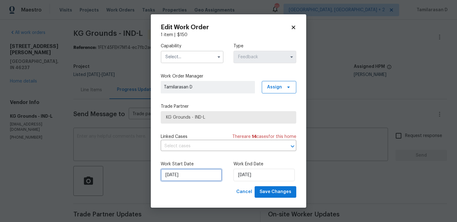
click at [187, 177] on input "14/08/2025" at bounding box center [191, 175] width 61 height 12
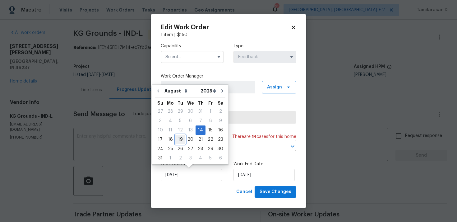
click at [179, 136] on div "19" at bounding box center [180, 139] width 10 height 9
type input "19/08/2025"
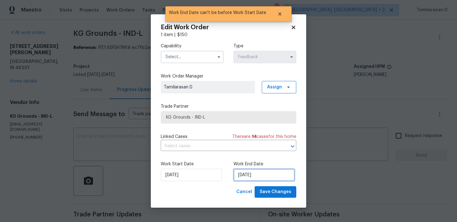
click at [247, 175] on input "19/08/2025" at bounding box center [264, 175] width 61 height 12
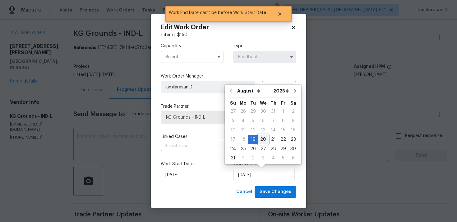
click at [260, 141] on div "20" at bounding box center [263, 139] width 10 height 9
type input "[DATE]"
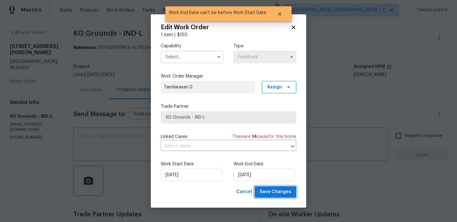
click at [268, 192] on span "Save Changes" at bounding box center [276, 192] width 32 height 8
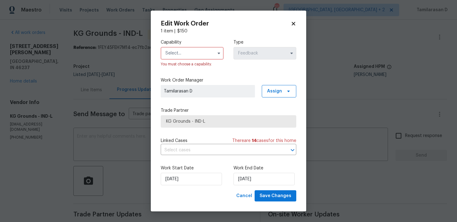
click at [180, 52] on input "text" at bounding box center [192, 53] width 63 height 12
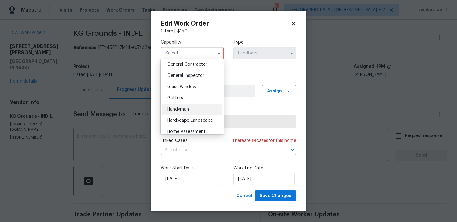
scroll to position [308, 0]
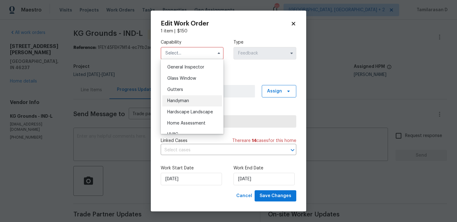
click at [174, 100] on span "Handyman" at bounding box center [178, 101] width 22 height 4
type input "Handyman"
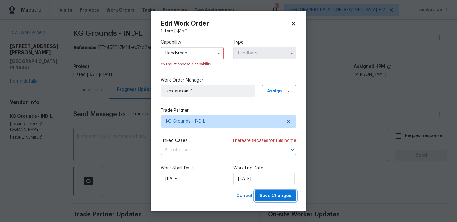
click at [274, 200] on button "Save Changes" at bounding box center [276, 196] width 42 height 12
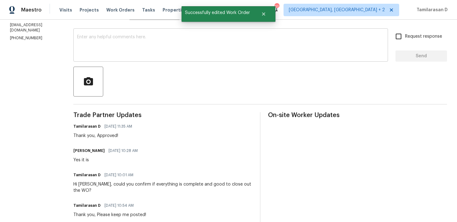
scroll to position [0, 0]
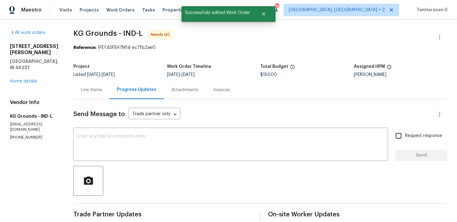
click at [88, 87] on div "Line Items" at bounding box center [91, 90] width 21 height 6
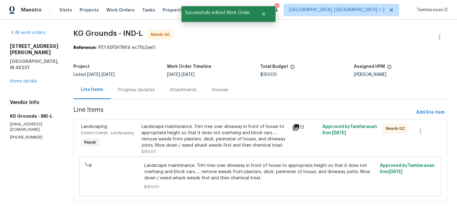
click at [136, 93] on div "Progress Updates" at bounding box center [136, 90] width 37 height 6
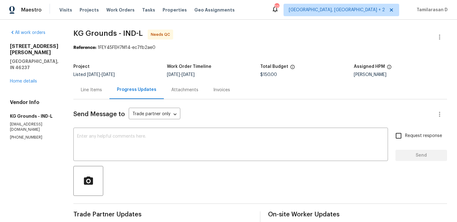
click at [99, 90] on div "Line Items" at bounding box center [91, 90] width 21 height 6
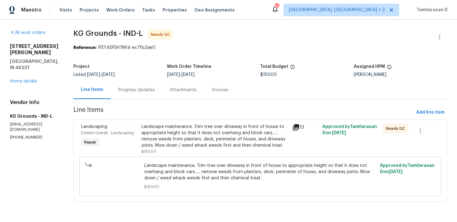
click at [134, 93] on div "Progress Updates" at bounding box center [137, 90] width 52 height 18
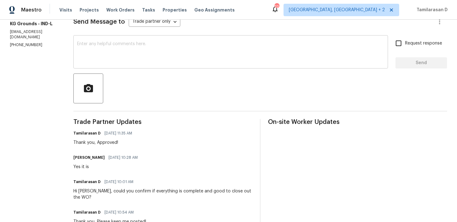
scroll to position [33, 0]
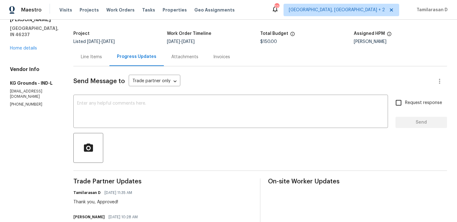
click at [92, 58] on div "Line Items" at bounding box center [91, 57] width 21 height 6
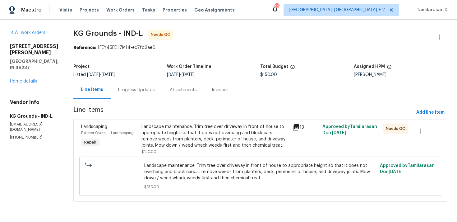
click at [166, 132] on div "Landscape maintenance. Trim tree over driveway in front of house to appropriate…" at bounding box center [214, 135] width 147 height 25
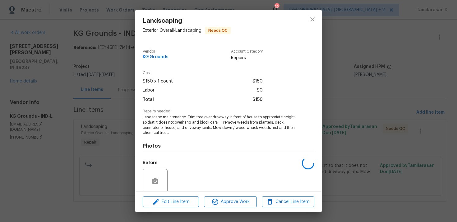
scroll to position [49, 0]
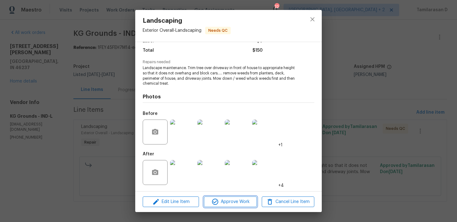
click at [225, 198] on span "Approve Work" at bounding box center [230, 202] width 49 height 8
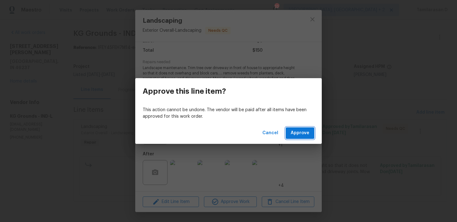
click at [298, 133] on span "Approve" at bounding box center [300, 133] width 19 height 8
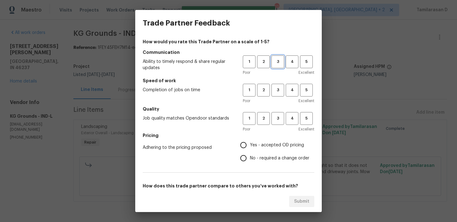
click at [283, 60] on span "3" at bounding box center [278, 61] width 12 height 7
click at [277, 94] on button "3" at bounding box center [277, 90] width 13 height 13
click at [279, 120] on span "3" at bounding box center [278, 118] width 12 height 7
click at [246, 142] on input "Yes - accepted OD pricing" at bounding box center [243, 144] width 13 height 13
radio input "true"
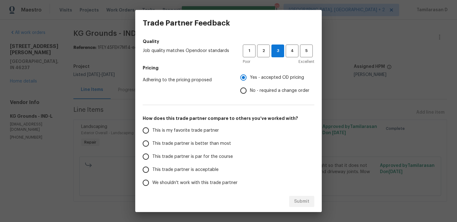
scroll to position [94, 0]
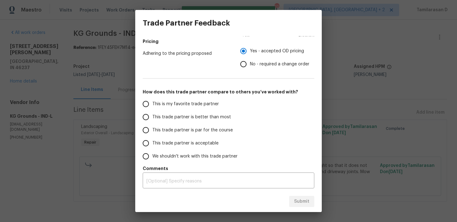
click at [147, 130] on input "This trade partner is par for the course" at bounding box center [145, 129] width 13 height 13
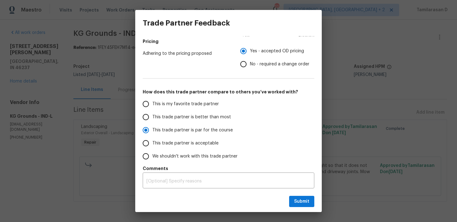
click at [296, 195] on div "Submit" at bounding box center [228, 201] width 187 height 21
click at [299, 200] on span "Submit" at bounding box center [301, 201] width 15 height 8
radio input "true"
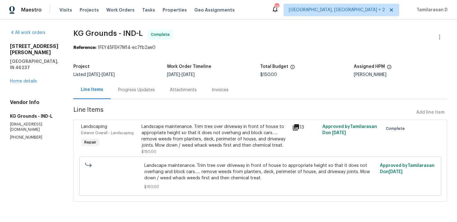
click at [128, 88] on div "Progress Updates" at bounding box center [136, 90] width 37 height 6
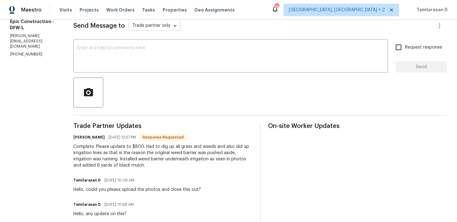
scroll to position [101, 0]
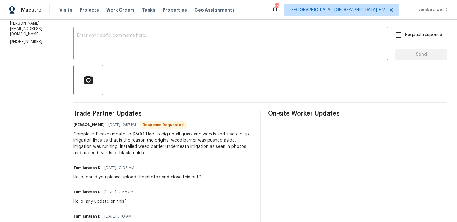
click at [120, 139] on div "Complete. Please update to $800. Had to dig up all grass and weeds and also did…" at bounding box center [162, 143] width 179 height 25
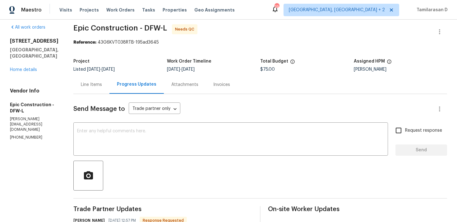
scroll to position [0, 0]
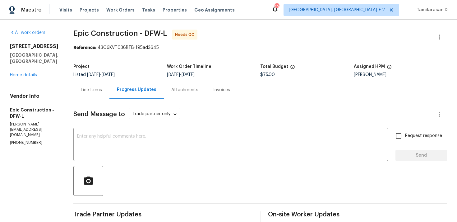
click at [91, 88] on div "Line Items" at bounding box center [91, 90] width 21 height 6
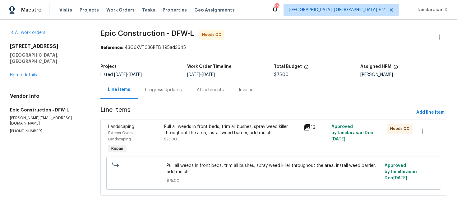
click at [211, 136] on div "Pull all weeds in front beds, trim all bushes, spray weed killer throughout the…" at bounding box center [232, 129] width 136 height 12
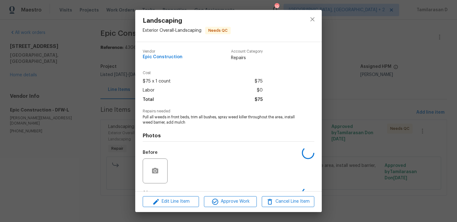
scroll to position [39, 0]
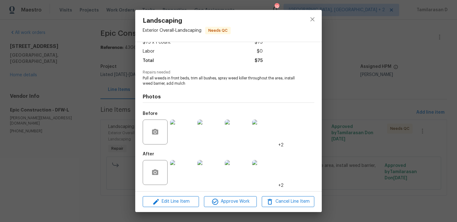
click at [182, 179] on img at bounding box center [182, 172] width 25 height 25
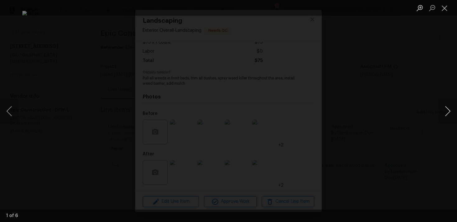
click at [449, 109] on button "Next image" at bounding box center [447, 111] width 19 height 25
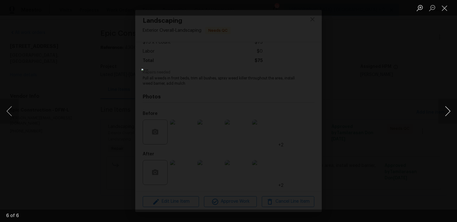
click at [449, 109] on button "Next image" at bounding box center [447, 111] width 19 height 25
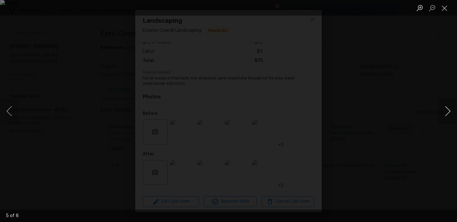
click at [449, 109] on button "Next image" at bounding box center [447, 111] width 19 height 25
click at [448, 109] on button "Next image" at bounding box center [447, 111] width 19 height 25
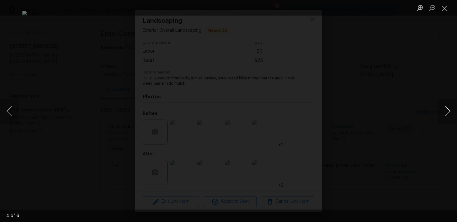
click at [448, 109] on button "Next image" at bounding box center [447, 111] width 19 height 25
click at [440, 11] on button "Close lightbox" at bounding box center [444, 7] width 12 height 11
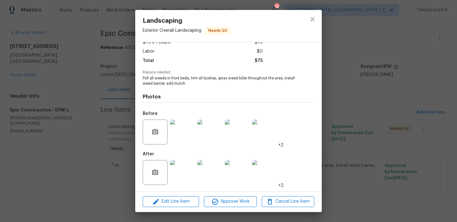
click at [191, 126] on img at bounding box center [182, 131] width 25 height 25
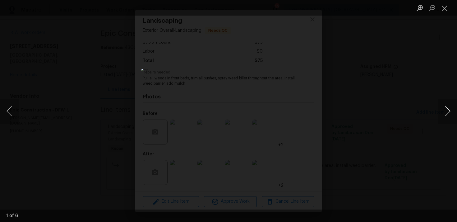
click at [445, 108] on button "Next image" at bounding box center [447, 111] width 19 height 25
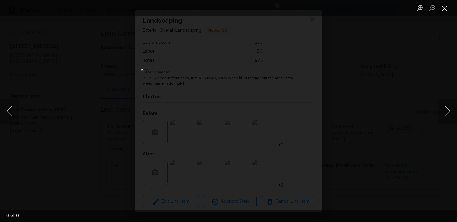
click at [446, 9] on button "Close lightbox" at bounding box center [444, 7] width 12 height 11
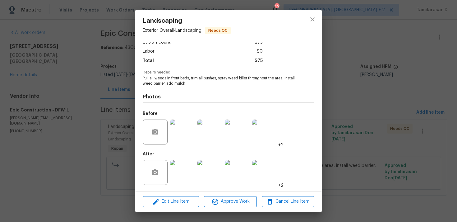
click at [186, 160] on img at bounding box center [182, 172] width 25 height 25
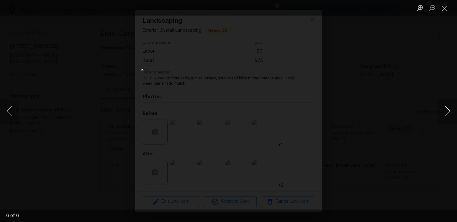
click at [448, 109] on button "Next image" at bounding box center [447, 111] width 19 height 25
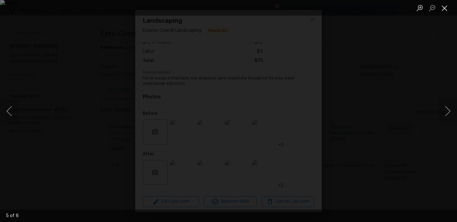
click at [443, 9] on button "Close lightbox" at bounding box center [444, 7] width 12 height 11
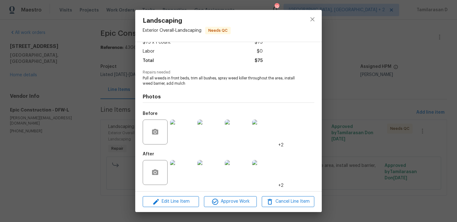
click at [127, 95] on div "Landscaping Exterior Overall - Landscaping Needs QC Vendor Epic Construction Ac…" at bounding box center [228, 111] width 457 height 222
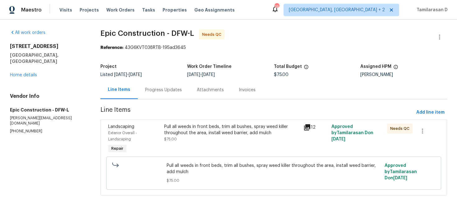
click at [148, 90] on div "Progress Updates" at bounding box center [163, 90] width 37 height 6
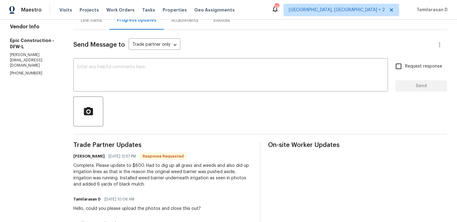
scroll to position [50, 0]
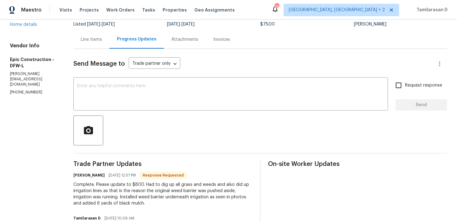
click at [91, 39] on div "Line Items" at bounding box center [91, 39] width 21 height 6
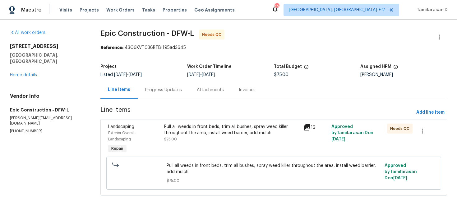
click at [213, 137] on div "Pull all weeds in front beds, trim all bushes, spray weed killer throughout the…" at bounding box center [232, 132] width 136 height 19
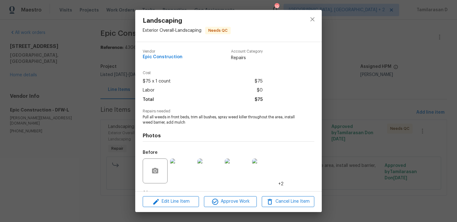
scroll to position [39, 0]
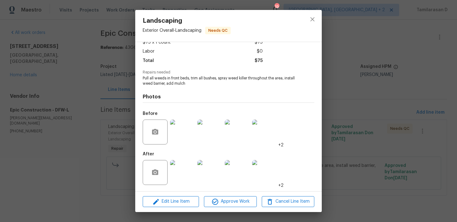
click at [186, 169] on img at bounding box center [182, 172] width 25 height 25
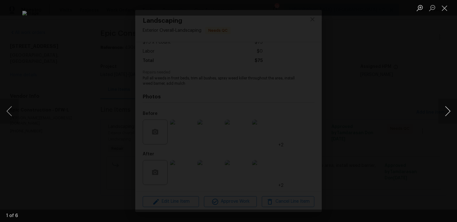
click at [452, 112] on button "Next image" at bounding box center [447, 111] width 19 height 25
click at [449, 109] on button "Next image" at bounding box center [447, 111] width 19 height 25
click at [445, 4] on button "Close lightbox" at bounding box center [444, 7] width 12 height 11
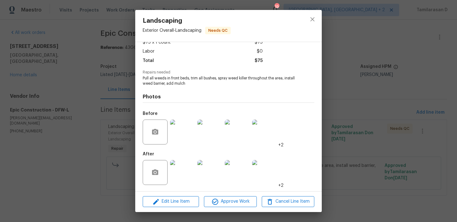
scroll to position [0, 0]
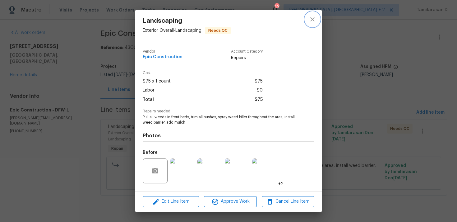
click at [311, 17] on icon "close" at bounding box center [312, 19] width 4 height 4
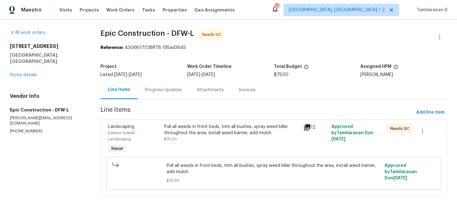
click at [179, 96] on div "Progress Updates" at bounding box center [164, 90] width 52 height 18
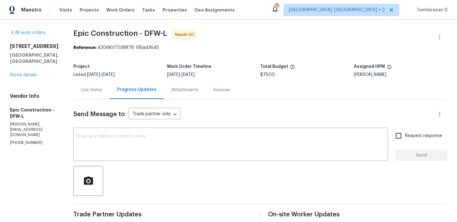
click at [90, 88] on div "Line Items" at bounding box center [91, 90] width 21 height 6
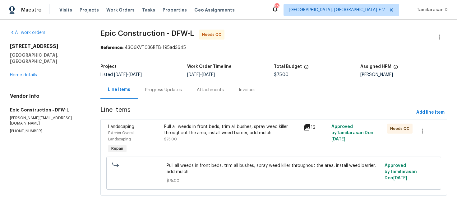
click at [219, 160] on div "Pull all weeds in front beds, trim all bushes, spray weed killer throughout the…" at bounding box center [273, 172] width 335 height 33
click at [193, 132] on div "Pull all weeds in front beds, trim all bushes, spray weed killer throughout the…" at bounding box center [232, 129] width 136 height 12
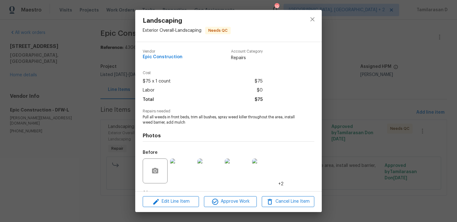
scroll to position [39, 0]
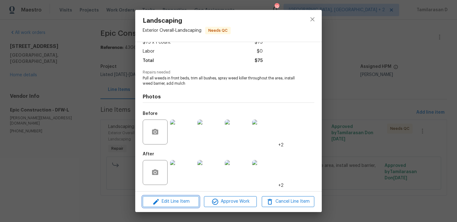
click at [170, 201] on span "Edit Line Item" at bounding box center [171, 201] width 53 height 8
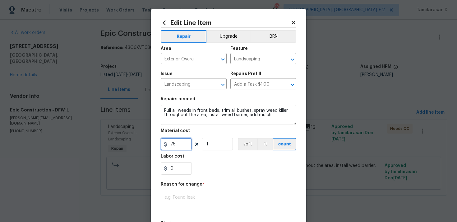
click at [177, 146] on input "75" at bounding box center [176, 144] width 31 height 12
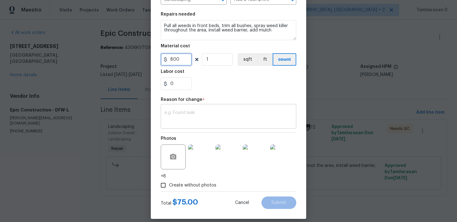
scroll to position [91, 0]
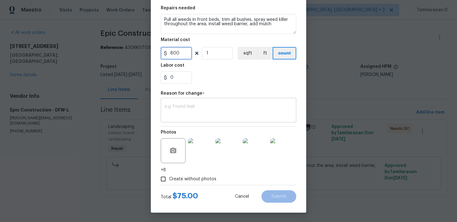
type input "800"
click at [187, 113] on textarea at bounding box center [229, 110] width 128 height 13
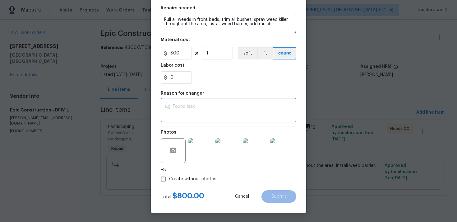
paste textarea "(TD) Updated per vendor’s final cost."
type textarea "(TD) Updated per vendor’s final cost."
click at [280, 202] on button "Submit" at bounding box center [279, 196] width 35 height 12
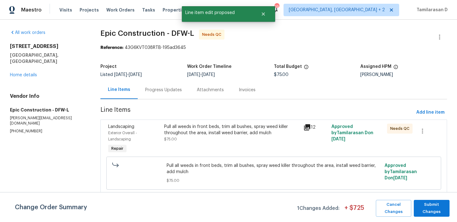
scroll to position [0, 0]
click at [444, 201] on span "Submit Changes" at bounding box center [432, 208] width 30 height 14
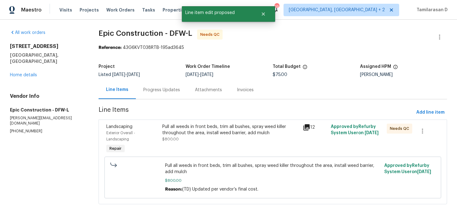
click at [168, 93] on div "Progress Updates" at bounding box center [162, 90] width 52 height 18
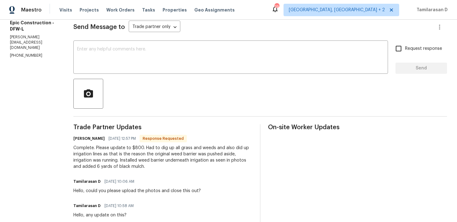
scroll to position [78, 0]
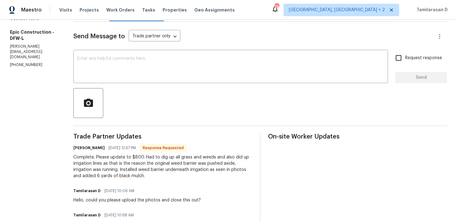
click at [129, 151] on div "Mitch Macpherson 08/19/2025 12:57 PM Response Requested" at bounding box center [162, 147] width 179 height 9
click at [119, 165] on div "Complete. Please update to $800. Had to dig up all grass and weeds and also did…" at bounding box center [162, 166] width 179 height 25
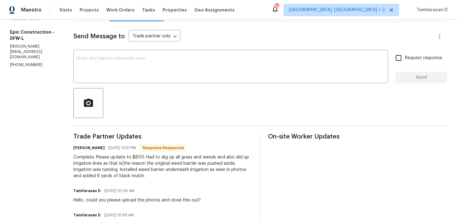
click at [119, 165] on div "Complete. Please update to $800. Had to dig up all grass and weeds and also did…" at bounding box center [162, 166] width 179 height 25
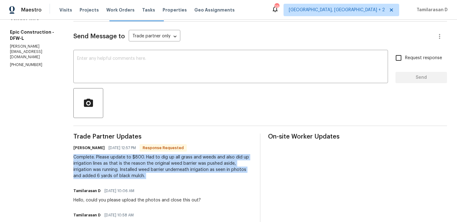
copy div "Complete. Please update to $800. Had to dig up all grass and weeds and also did…"
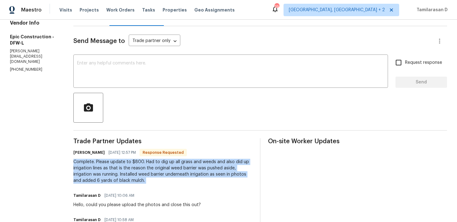
scroll to position [69, 0]
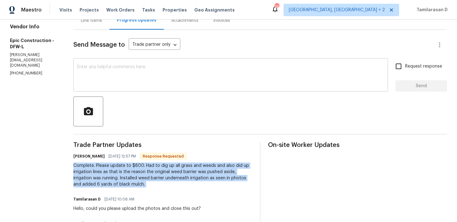
click at [93, 67] on textarea at bounding box center [230, 76] width 307 height 22
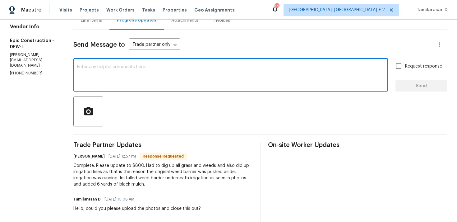
scroll to position [0, 0]
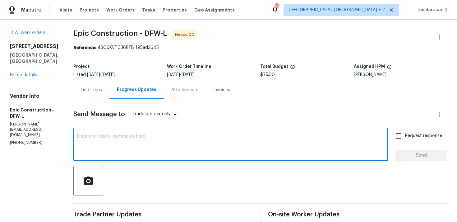
click at [82, 90] on div "Line Items" at bounding box center [91, 90] width 21 height 6
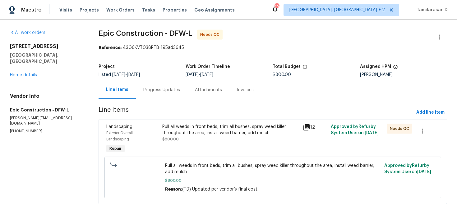
click at [160, 95] on div "Progress Updates" at bounding box center [162, 90] width 52 height 18
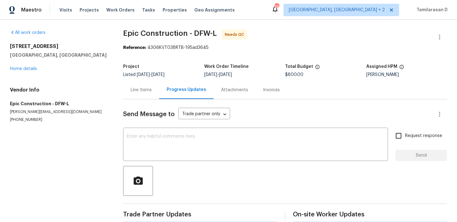
scroll to position [32, 0]
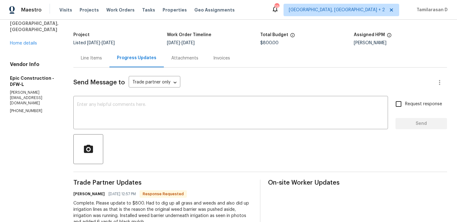
click at [109, 205] on div "Complete. Please update to $800. Had to dig up all grass and weeds and also did…" at bounding box center [162, 212] width 179 height 25
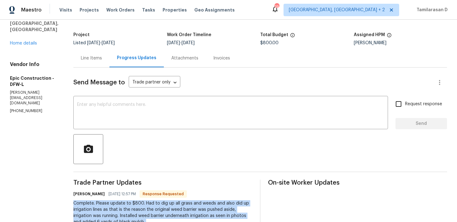
copy div "Complete. Please update to $800. Had to dig up all grass and weeds and also did…"
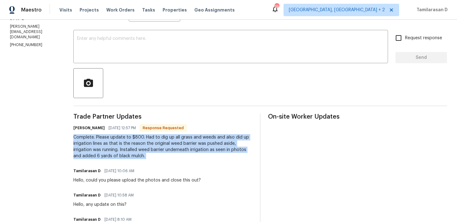
scroll to position [0, 0]
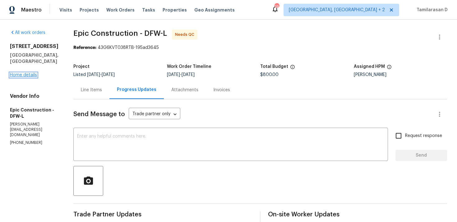
click at [28, 76] on link "Home details" at bounding box center [23, 75] width 27 height 4
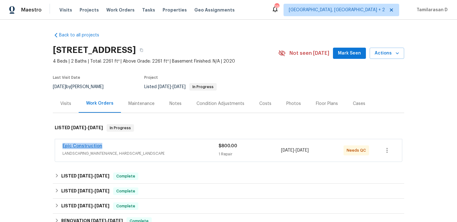
drag, startPoint x: 104, startPoint y: 146, endPoint x: 63, endPoint y: 145, distance: 42.0
click at [63, 145] on div "Epic Construction" at bounding box center [141, 146] width 156 height 7
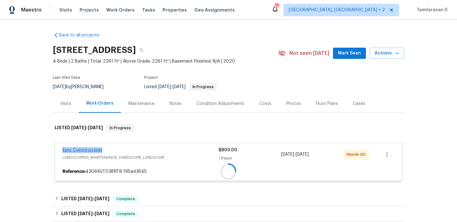
copy link "Epic Construction"
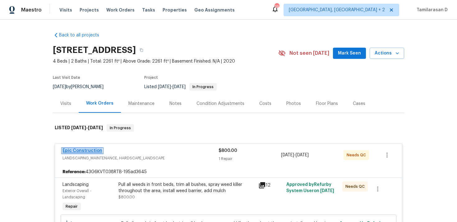
click at [86, 149] on link "Epic Construction" at bounding box center [83, 150] width 40 height 4
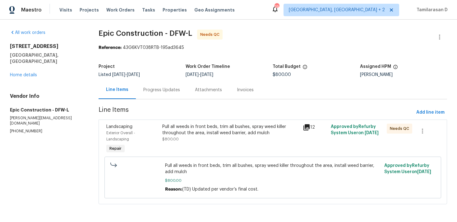
click at [169, 85] on div "Progress Updates" at bounding box center [162, 90] width 52 height 18
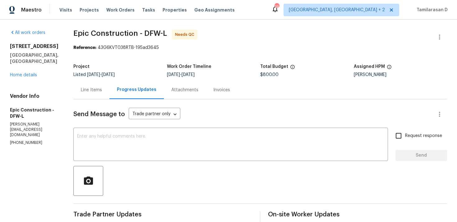
click at [87, 85] on div "Line Items" at bounding box center [91, 90] width 36 height 18
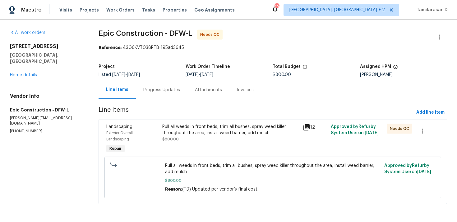
click at [152, 96] on div "Progress Updates" at bounding box center [162, 90] width 52 height 18
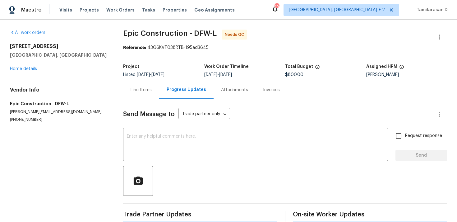
scroll to position [11, 0]
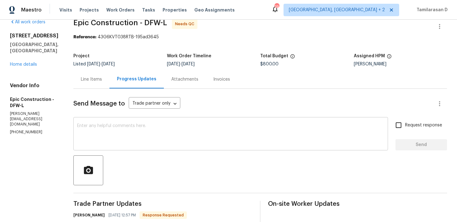
click at [137, 119] on div "x ​" at bounding box center [230, 134] width 315 height 32
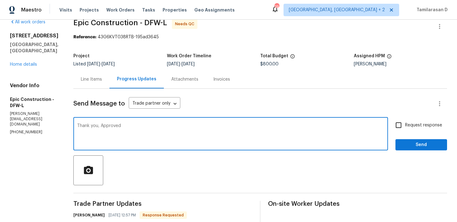
type textarea "Thank you, Approved!"
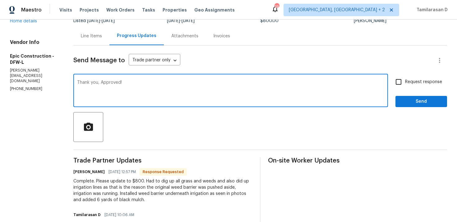
scroll to position [0, 0]
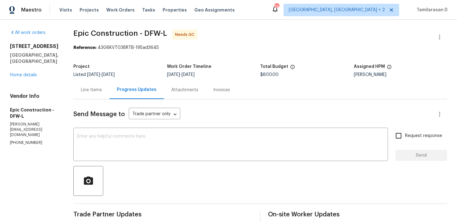
click at [90, 90] on div "Line Items" at bounding box center [91, 90] width 21 height 6
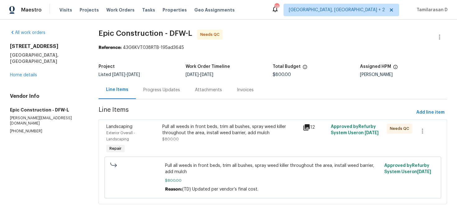
click at [179, 127] on div "Pull all weeds in front beds, trim all bushes, spray weed killer throughout the…" at bounding box center [230, 129] width 137 height 12
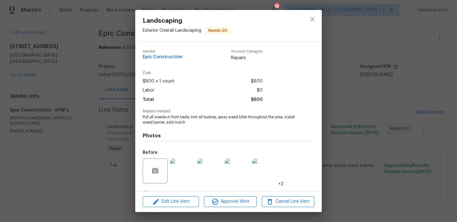
click at [166, 115] on span "Pull all weeds in front beds, trim all bushes, spray weed killer throughout the…" at bounding box center [220, 119] width 155 height 11
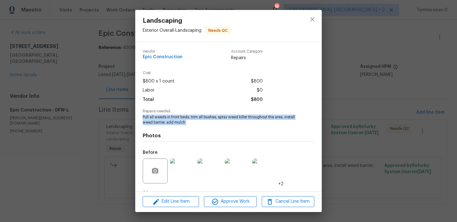
copy span "Pull all weeds in front beds, trim all bushes, spray weed killer throughout the…"
click at [132, 137] on div "Landscaping Exterior Overall - Landscaping Needs QC Vendor Epic Construction Ac…" at bounding box center [228, 111] width 457 height 222
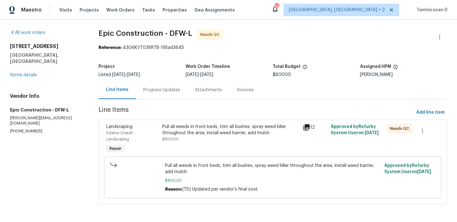
click at [160, 91] on div "Progress Updates" at bounding box center [161, 90] width 37 height 6
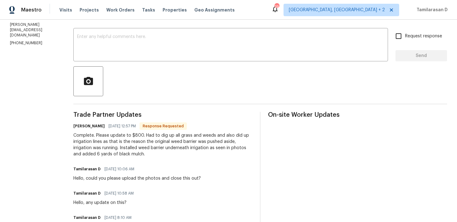
scroll to position [113, 0]
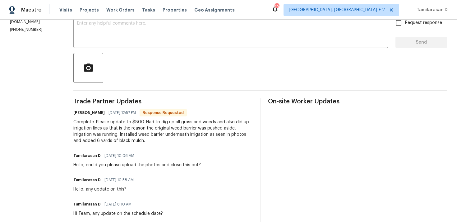
click at [100, 139] on div "Complete. Please update to $800. Had to dig up all grass and weeds and also did…" at bounding box center [162, 131] width 179 height 25
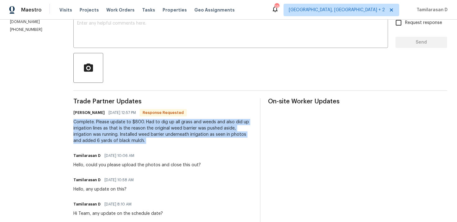
copy div "Complete. Please update to $800. Had to dig up all grass and weeds and also did…"
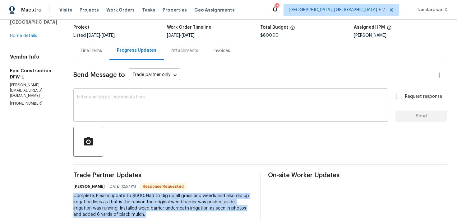
scroll to position [46, 0]
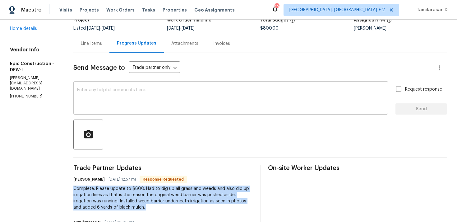
click at [96, 87] on div "x ​" at bounding box center [230, 99] width 315 height 32
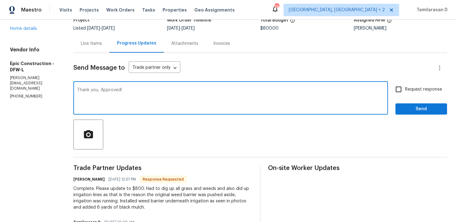
type textarea "Thank you, Approved!"
click at [415, 111] on span "Send" at bounding box center [422, 109] width 42 height 8
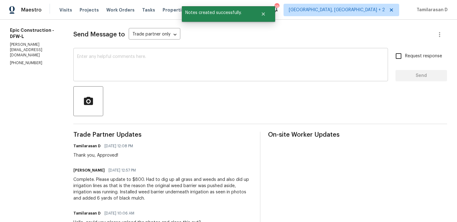
scroll to position [0, 0]
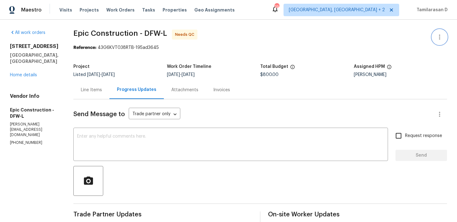
click at [436, 41] on button "button" at bounding box center [439, 37] width 15 height 15
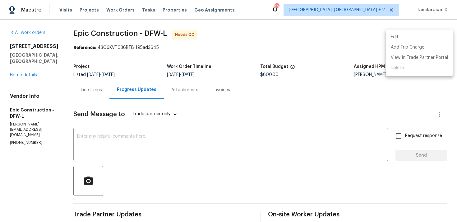
click at [404, 40] on li "Edit" at bounding box center [419, 37] width 67 height 10
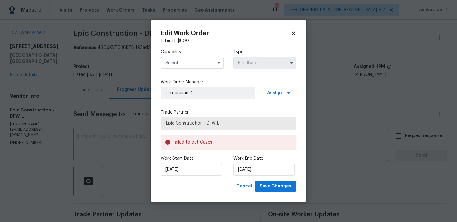
click at [206, 66] on input "text" at bounding box center [192, 63] width 63 height 12
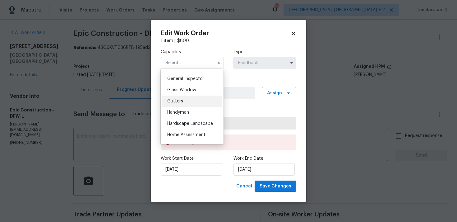
scroll to position [302, 0]
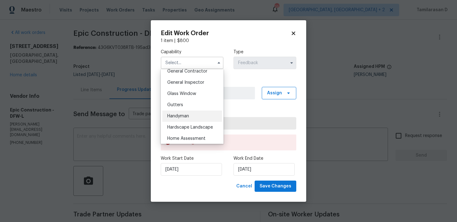
click at [181, 117] on span "Handyman" at bounding box center [178, 116] width 22 height 4
type input "Handyman"
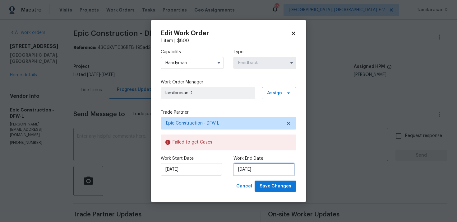
click at [245, 165] on input "[DATE]" at bounding box center [264, 169] width 61 height 12
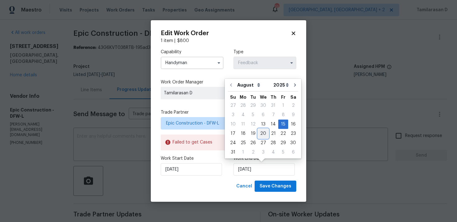
click at [260, 133] on div "20" at bounding box center [263, 133] width 10 height 9
type input "[DATE]"
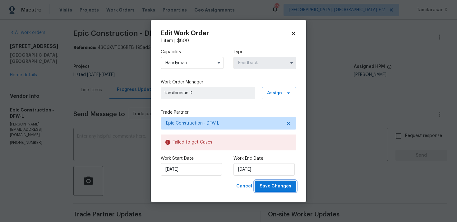
click at [274, 185] on span "Save Changes" at bounding box center [276, 186] width 32 height 8
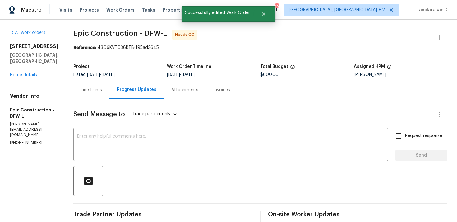
click at [87, 89] on div "Line Items" at bounding box center [91, 90] width 21 height 6
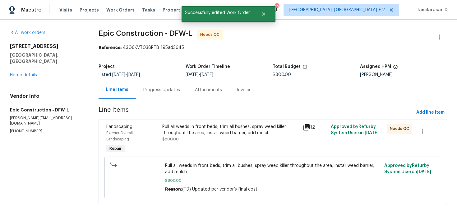
click at [208, 148] on div "Pull all weeds in front beds, trim all bushes, spray weed killer throughout the…" at bounding box center [230, 139] width 140 height 35
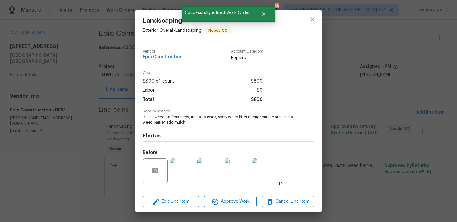
scroll to position [39, 0]
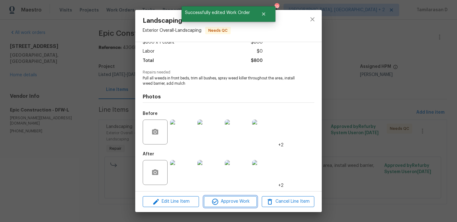
click at [228, 206] on button "Approve Work" at bounding box center [230, 201] width 53 height 11
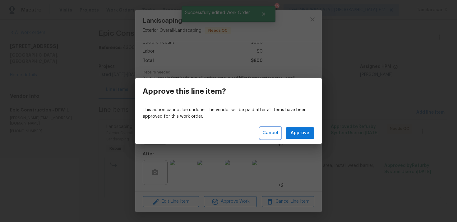
click at [271, 134] on span "Cancel" at bounding box center [270, 133] width 16 height 8
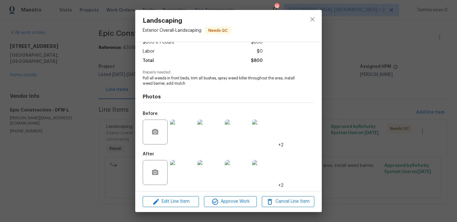
click at [124, 102] on div "Landscaping Exterior Overall - Landscaping Needs QC Vendor Epic Construction Ac…" at bounding box center [228, 111] width 457 height 222
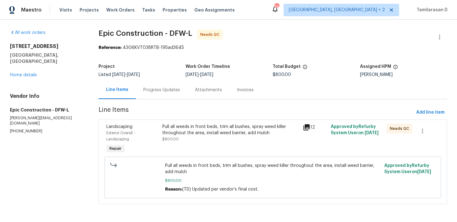
click at [141, 92] on div "Progress Updates" at bounding box center [162, 90] width 52 height 18
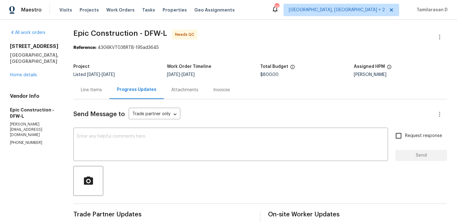
click at [101, 90] on div "Line Items" at bounding box center [91, 90] width 36 height 18
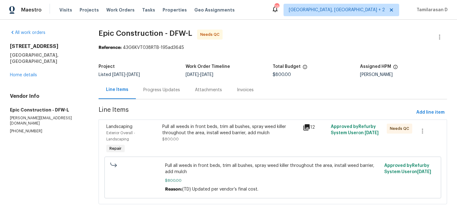
click at [196, 121] on div "Landscaping Exterior Overall - Landscaping Repair Pull all weeds in front beds,…" at bounding box center [273, 161] width 349 height 85
click at [196, 127] on div "Pull all weeds in front beds, trim all bushes, spray weed killer throughout the…" at bounding box center [230, 129] width 137 height 12
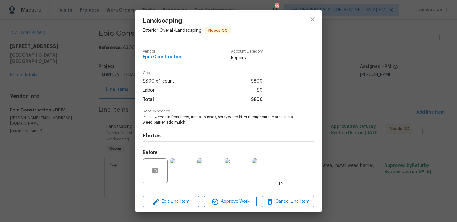
scroll to position [39, 0]
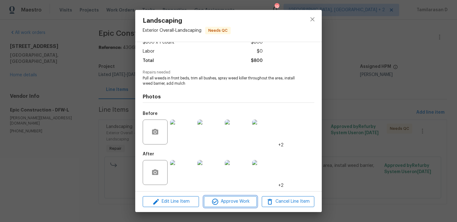
click at [229, 202] on span "Approve Work" at bounding box center [230, 201] width 49 height 8
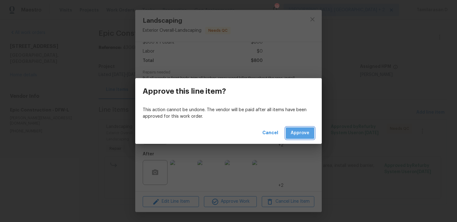
click at [304, 132] on span "Approve" at bounding box center [300, 133] width 19 height 8
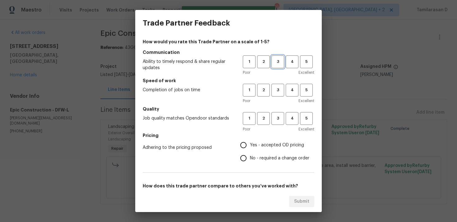
click at [276, 61] on span "3" at bounding box center [278, 61] width 12 height 7
click at [278, 95] on button "3" at bounding box center [277, 90] width 13 height 13
click at [277, 113] on button "3" at bounding box center [277, 118] width 13 height 13
click at [245, 160] on input "No - required a change order" at bounding box center [243, 157] width 13 height 13
radio input "true"
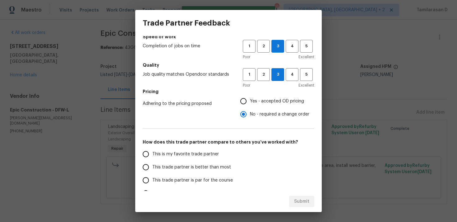
scroll to position [94, 0]
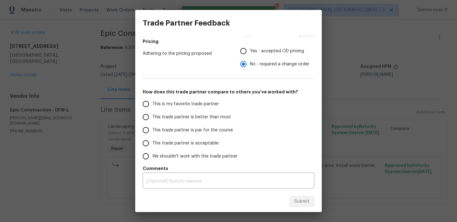
click at [148, 131] on input "This trade partner is par for the course" at bounding box center [145, 129] width 13 height 13
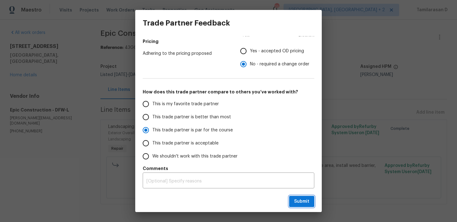
click at [304, 205] on button "Submit" at bounding box center [301, 202] width 25 height 12
radio input "true"
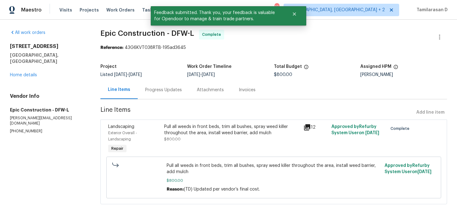
click at [146, 87] on div "Progress Updates" at bounding box center [163, 90] width 37 height 6
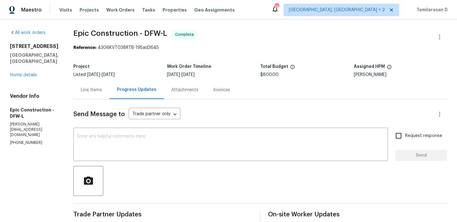
click at [88, 87] on div "Line Items" at bounding box center [91, 90] width 21 height 6
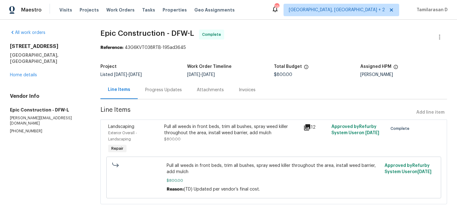
click at [150, 89] on div "Progress Updates" at bounding box center [163, 90] width 37 height 6
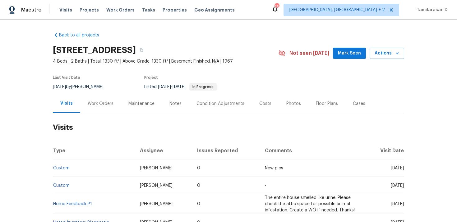
click at [96, 101] on div "Work Orders" at bounding box center [101, 103] width 26 height 6
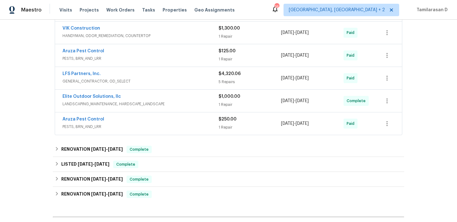
scroll to position [330, 0]
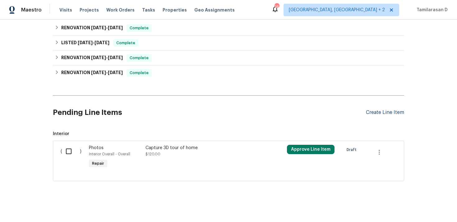
click at [385, 111] on div "Create Line Item" at bounding box center [385, 112] width 38 height 6
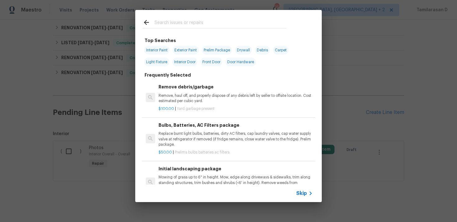
click at [302, 192] on span "Skip" at bounding box center [301, 193] width 11 height 6
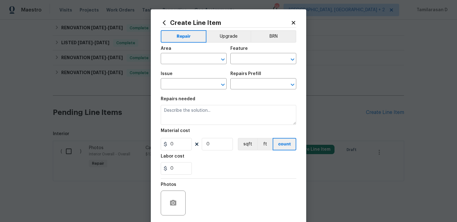
click at [173, 63] on input "text" at bounding box center [185, 59] width 49 height 10
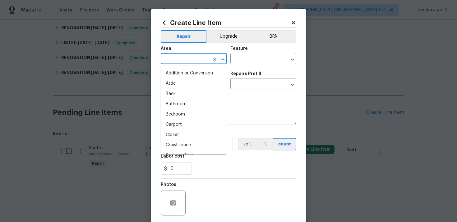
click at [173, 63] on input "text" at bounding box center [185, 59] width 49 height 10
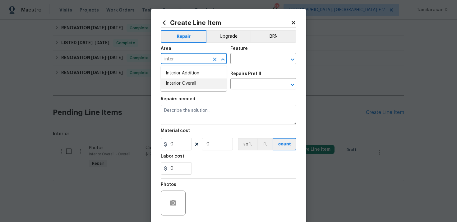
click at [187, 87] on li "Interior Overall" at bounding box center [194, 83] width 66 height 10
type input "Interior Overall"
click at [236, 57] on input "text" at bounding box center [254, 59] width 49 height 10
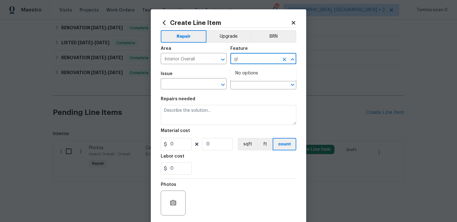
type input "g"
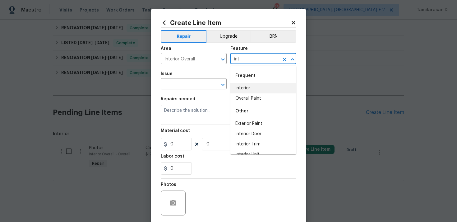
click at [245, 93] on li "Interior" at bounding box center [263, 88] width 66 height 10
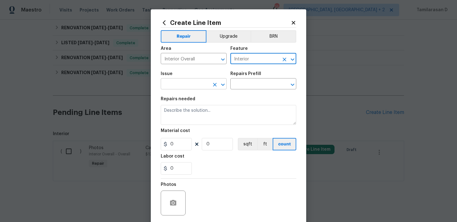
type input "Interior"
click at [177, 82] on input "text" at bounding box center [185, 85] width 49 height 10
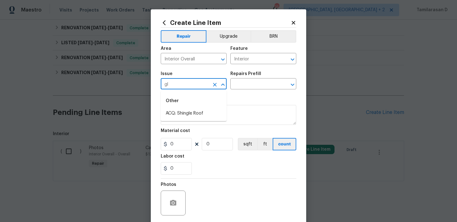
type input "g"
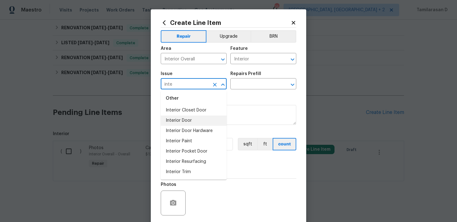
scroll to position [0, 0]
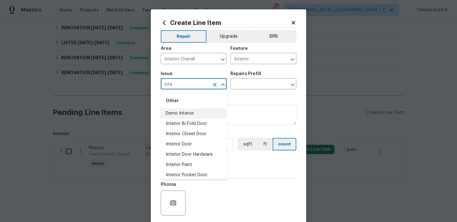
click at [176, 88] on input "inte" at bounding box center [185, 85] width 49 height 10
click at [187, 115] on li "Bathroom Accesories" at bounding box center [194, 113] width 66 height 10
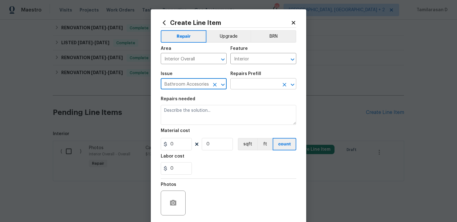
type input "Bathroom Accesories"
click at [249, 86] on input "text" at bounding box center [254, 85] width 49 height 10
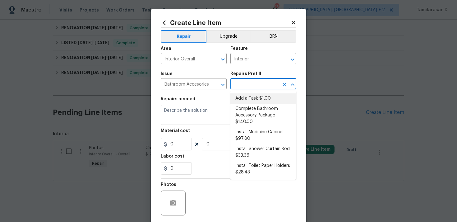
click at [243, 96] on li "Add a Task $1.00" at bounding box center [263, 98] width 66 height 10
type input "Interior Trim"
type input "Add a Task $1.00"
type textarea "HPM to detail"
type input "1"
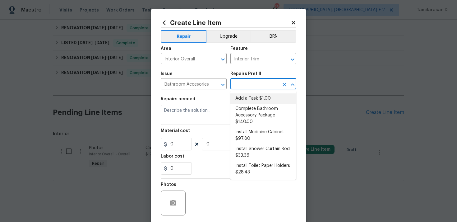
type input "1"
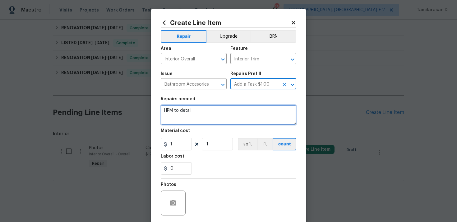
click at [196, 109] on textarea "HPM to detail" at bounding box center [229, 115] width 136 height 20
paste textarea "Provide quote to replace the damaged bathroom mirror (approx. 30"–36" standard …"
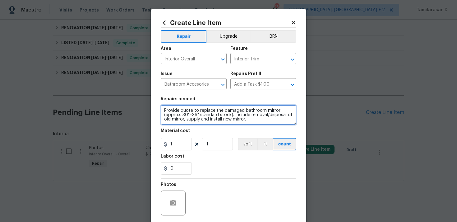
click at [164, 113] on textarea "Provide quote to replace the damaged bathroom mirror (approx. 30"–36" standard …" at bounding box center [229, 115] width 136 height 20
type textarea "Please provide quote to replace the damaged bathroom mirror (approx. 30"–36" st…"
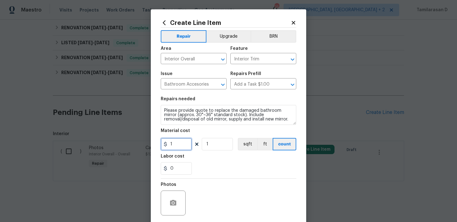
click at [174, 144] on input "1" at bounding box center [176, 144] width 31 height 12
type input "75"
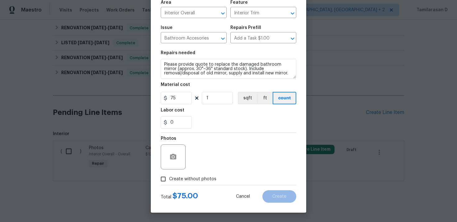
click at [158, 180] on input "Create without photos" at bounding box center [163, 179] width 12 height 12
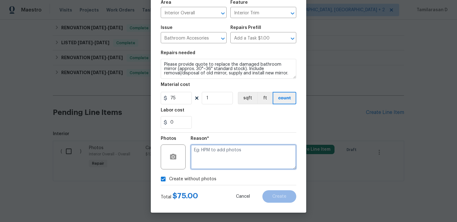
click at [215, 151] on textarea at bounding box center [244, 156] width 106 height 25
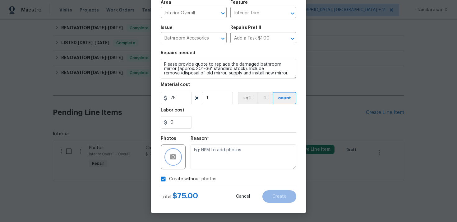
click at [172, 152] on button "button" at bounding box center [173, 156] width 15 height 15
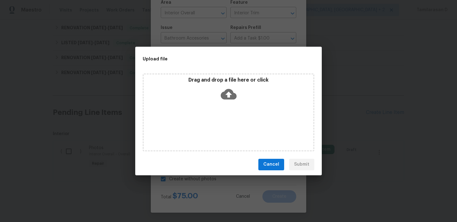
click at [230, 94] on icon at bounding box center [229, 94] width 16 height 11
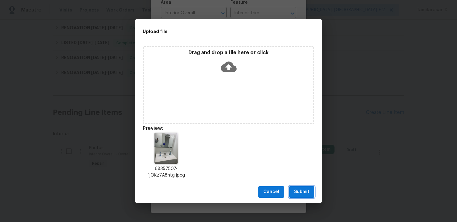
click at [304, 193] on span "Submit" at bounding box center [301, 192] width 15 height 8
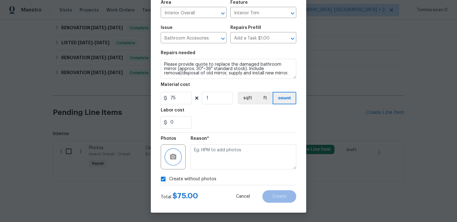
checkbox input "false"
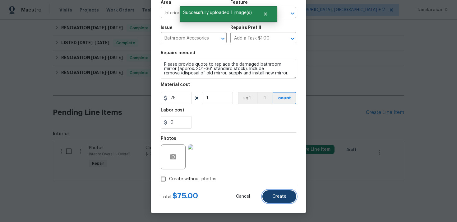
click at [280, 196] on span "Create" at bounding box center [279, 196] width 14 height 5
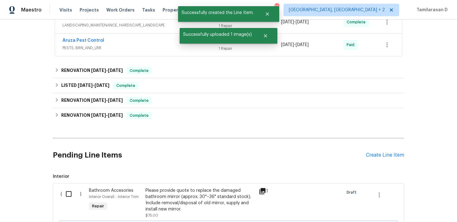
scroll to position [330, 0]
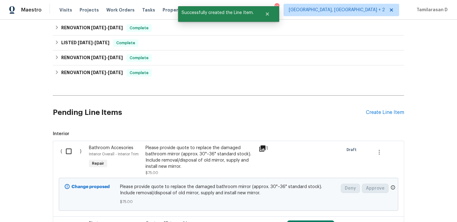
click at [72, 152] on input "checkbox" at bounding box center [71, 151] width 18 height 13
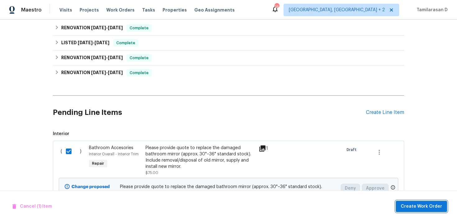
click at [428, 204] on span "Create Work Order" at bounding box center [421, 206] width 41 height 8
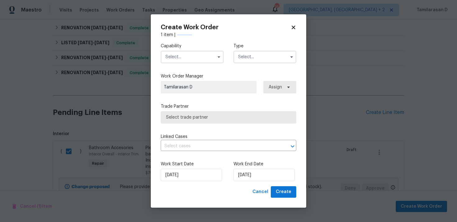
checkbox input "false"
click at [258, 58] on input "text" at bounding box center [265, 57] width 63 height 12
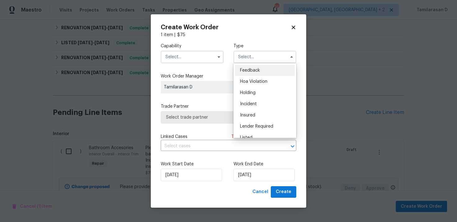
click at [253, 68] on span "Feedback" at bounding box center [250, 70] width 20 height 4
type input "Feedback"
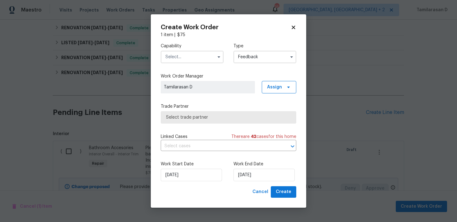
click at [204, 59] on input "text" at bounding box center [192, 57] width 63 height 12
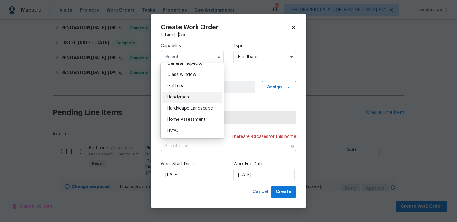
scroll to position [315, 0]
click at [177, 97] on span "Handyman" at bounding box center [178, 97] width 22 height 4
type input "Handyman"
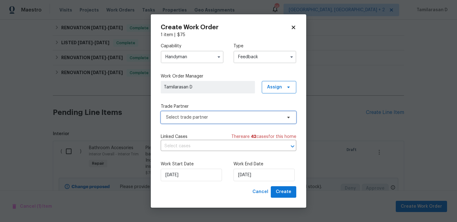
click at [194, 115] on span "Select trade partner" at bounding box center [224, 117] width 116 height 6
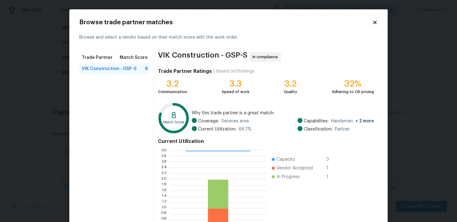
scroll to position [53, 0]
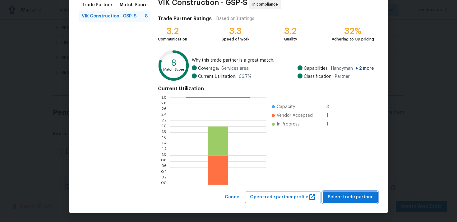
click at [347, 198] on span "Select trade partner" at bounding box center [350, 197] width 45 height 8
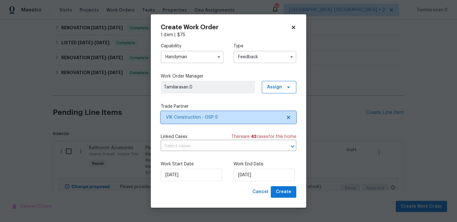
scroll to position [0, 0]
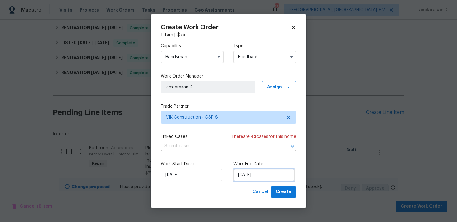
click at [238, 176] on input "[DATE]" at bounding box center [264, 175] width 61 height 12
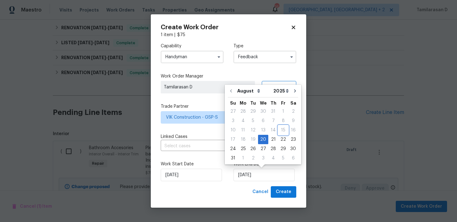
click at [281, 134] on div "15" at bounding box center [283, 130] width 10 height 9
click at [280, 137] on div "22" at bounding box center [283, 139] width 10 height 9
type input "[DATE]"
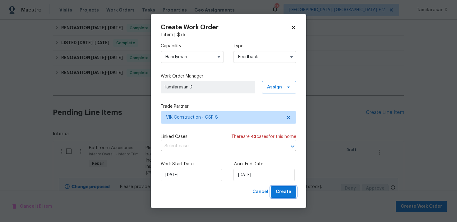
click at [284, 191] on span "Create" at bounding box center [284, 192] width 16 height 8
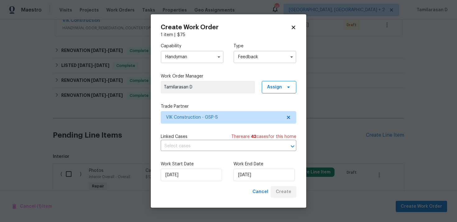
scroll to position [352, 0]
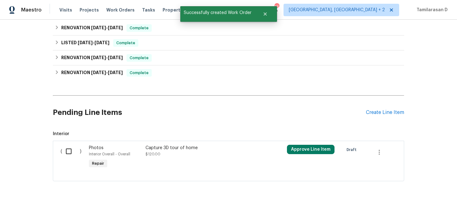
click at [71, 152] on input "checkbox" at bounding box center [71, 151] width 18 height 13
click at [68, 151] on input "checkbox" at bounding box center [71, 151] width 18 height 13
checkbox input "false"
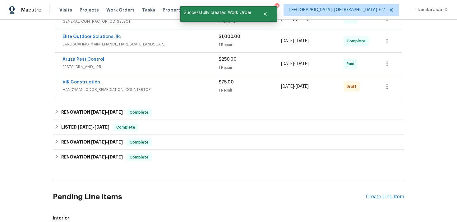
scroll to position [272, 0]
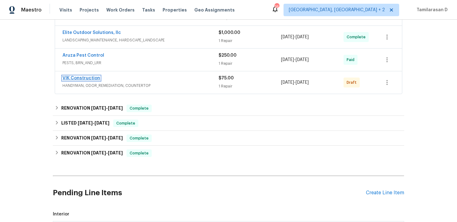
click at [81, 76] on link "VIK Construction" at bounding box center [82, 78] width 38 height 4
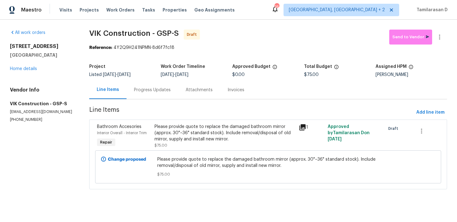
click at [144, 88] on div "Progress Updates" at bounding box center [152, 90] width 37 height 6
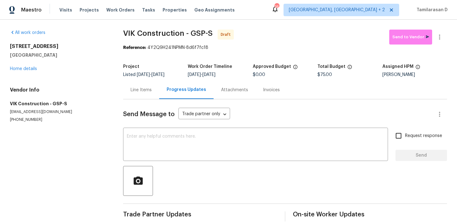
click at [142, 128] on div "Send Message to Trade partner only Trade partner only ​ x ​ Request response Se…" at bounding box center [285, 160] width 324 height 122
click at [140, 141] on textarea at bounding box center [255, 145] width 257 height 22
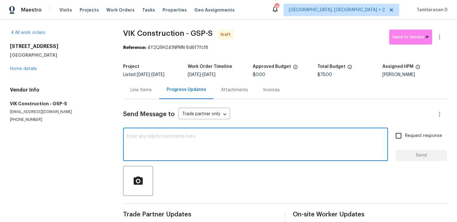
paste textarea "Hey, this is Tamil from Opendoor. I’m confirming you received the WO for the pr…"
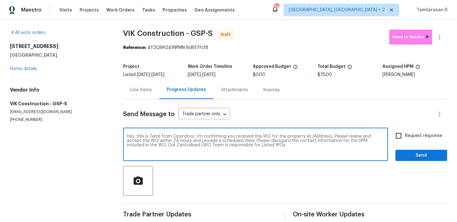
click at [320, 138] on textarea "Hey, this is Tamil from Opendoor. I’m confirming you received the WO for the pr…" at bounding box center [255, 145] width 257 height 22
paste textarea "[STREET_ADDRESS]"
type textarea "Hey, this is Tamil from Opendoor. I’m confirming you received the WO for the pr…"
click at [404, 140] on input "Request response" at bounding box center [398, 135] width 13 height 13
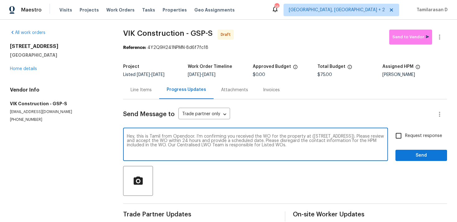
checkbox input "true"
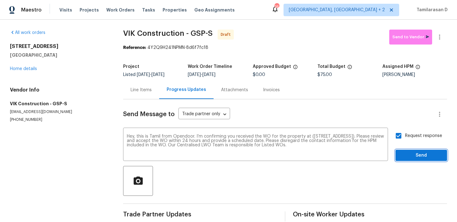
click at [422, 155] on span "Send" at bounding box center [422, 155] width 42 height 8
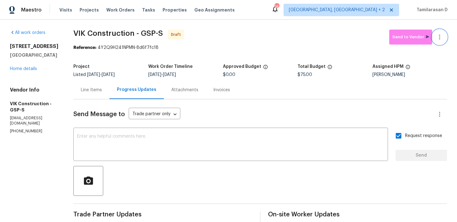
click at [443, 36] on icon "button" at bounding box center [439, 36] width 7 height 7
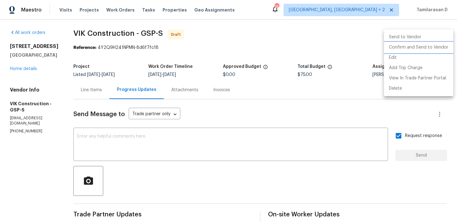
click at [422, 47] on li "Confirm and Send to Vendor" at bounding box center [418, 47] width 69 height 10
click at [349, 38] on div at bounding box center [228, 111] width 457 height 222
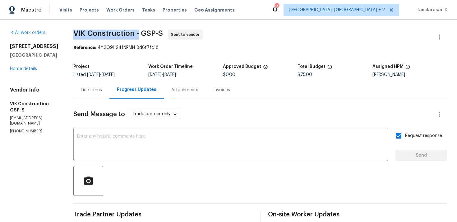
drag, startPoint x: 86, startPoint y: 35, endPoint x: 149, endPoint y: 32, distance: 63.5
click at [149, 32] on span "VIK Construction - GSP-S" at bounding box center [118, 33] width 90 height 7
copy span "VIK Construction -"
